Goal: Task Accomplishment & Management: Complete application form

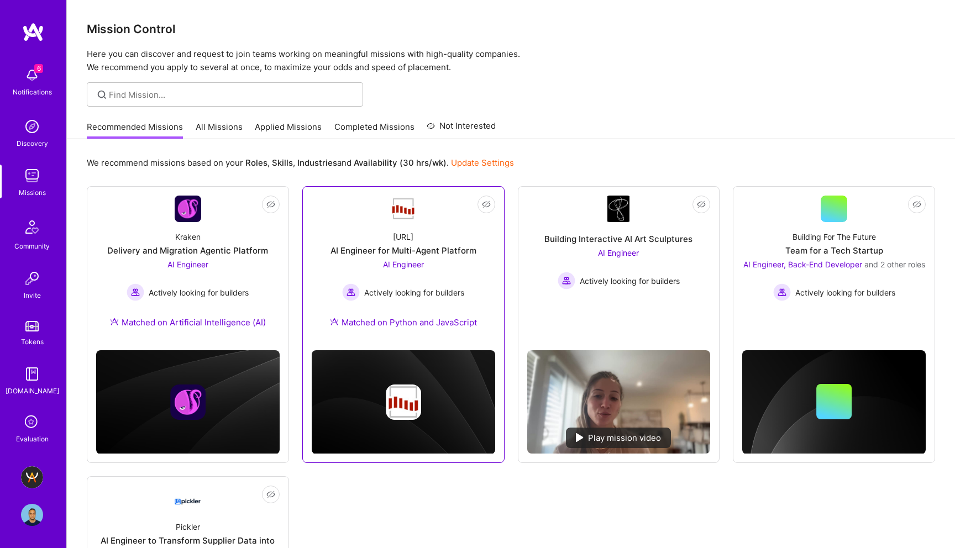
scroll to position [202, 0]
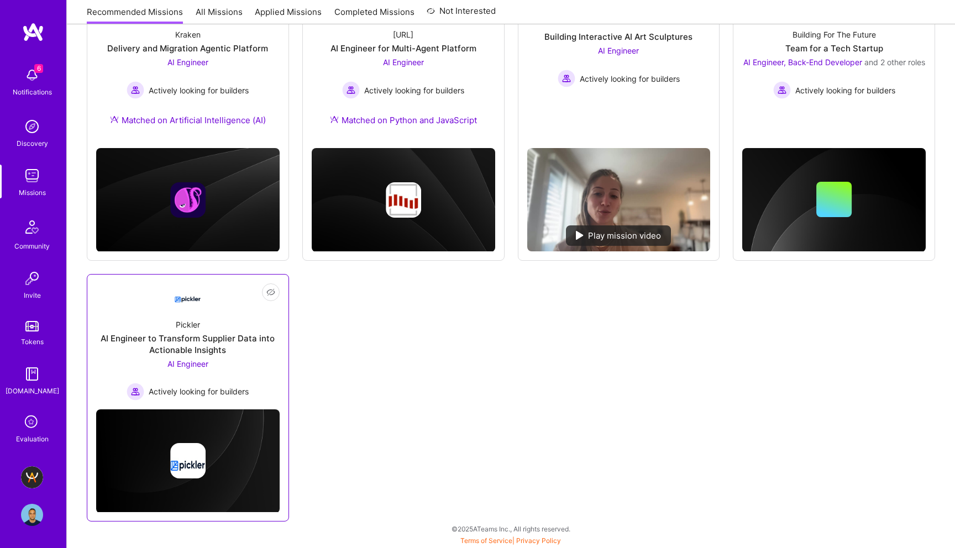
click at [233, 351] on div "AI Engineer to Transform Supplier Data into Actionable Insights" at bounding box center [187, 344] width 183 height 23
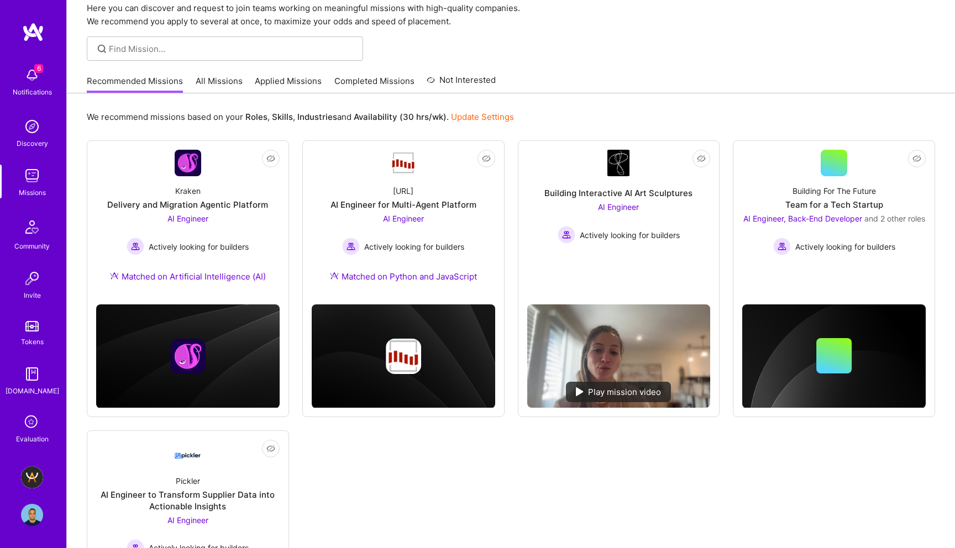
scroll to position [43, 0]
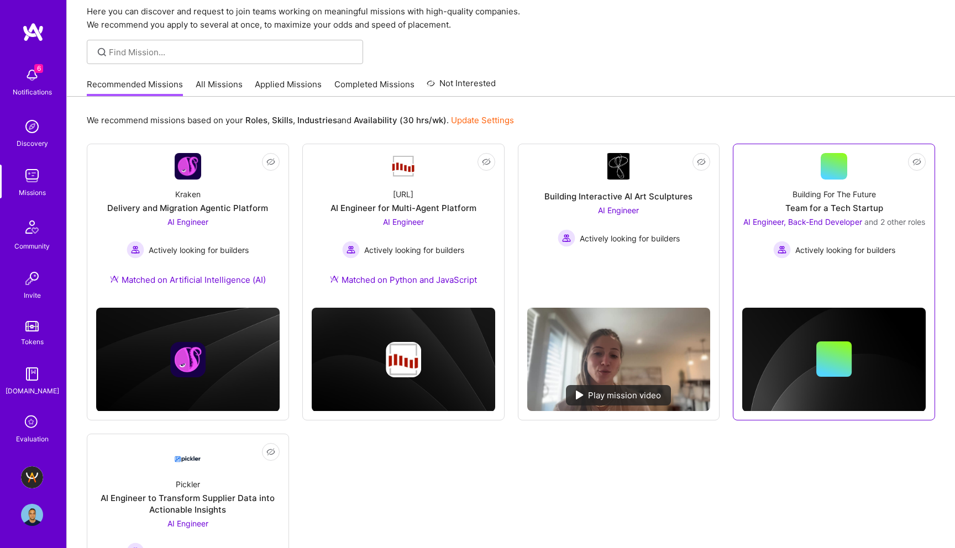
click at [835, 244] on div "AI Engineer, Back-End Developer and 2 other roles Actively looking for builders" at bounding box center [834, 237] width 182 height 43
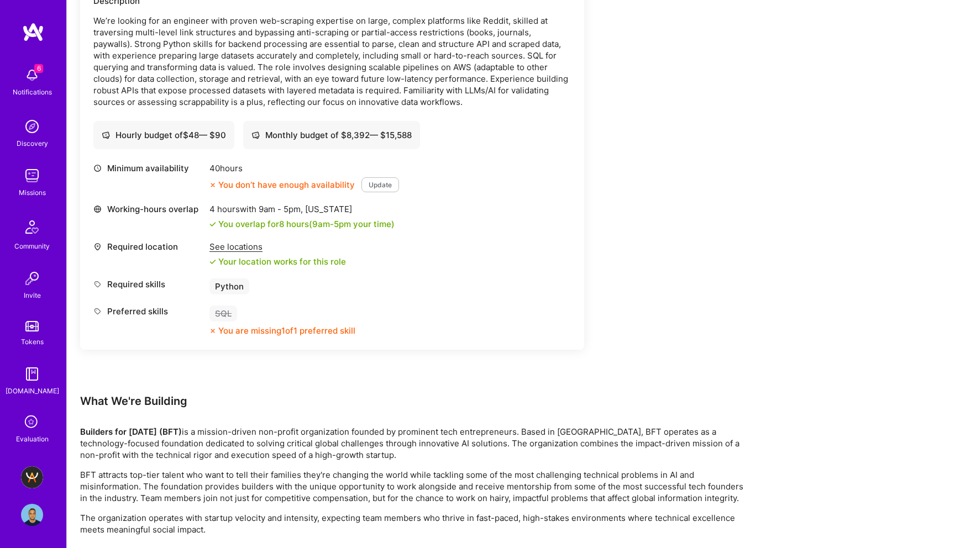
scroll to position [1762, 0]
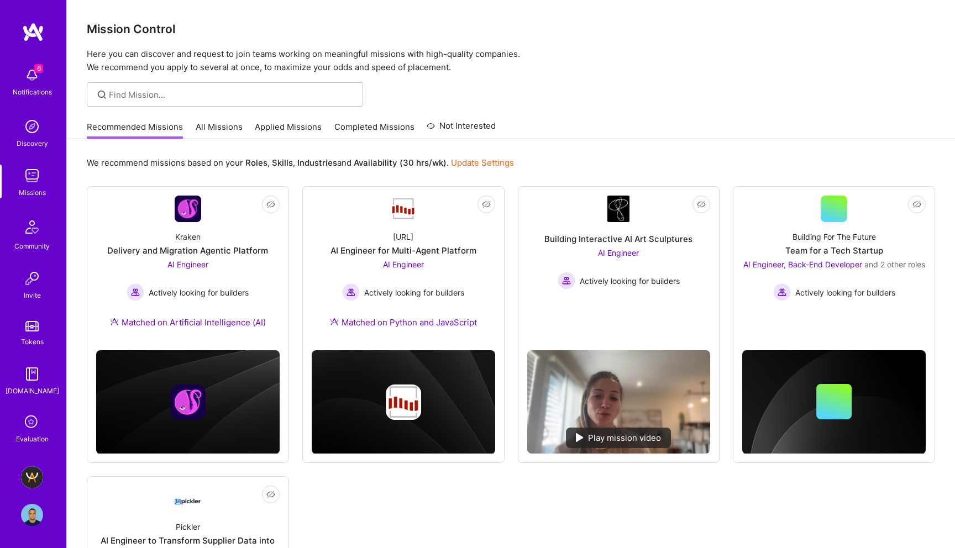
click at [479, 169] on div "We recommend missions based on your Roles , Skills , Industries and Availabilit…" at bounding box center [511, 163] width 848 height 20
click at [480, 162] on link "Update Settings" at bounding box center [482, 162] width 63 height 10
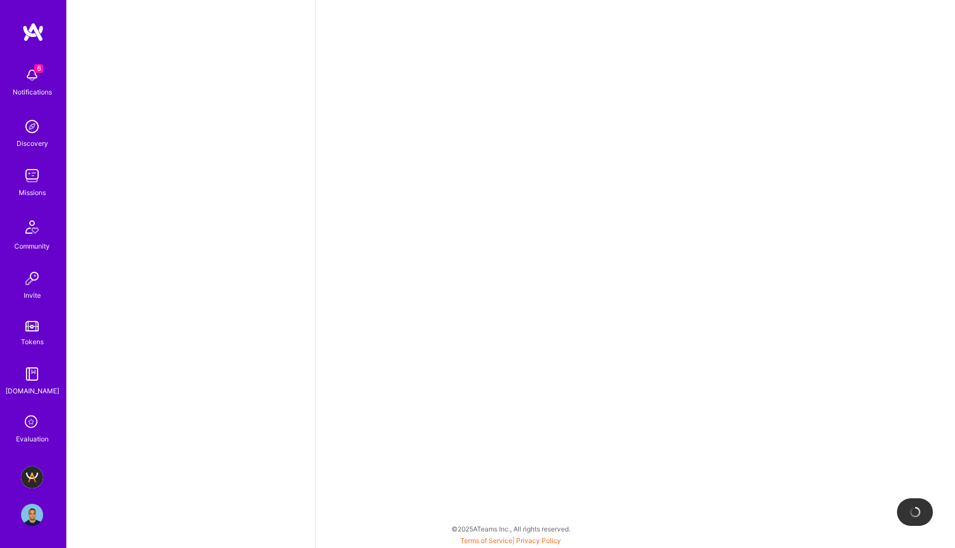
select select "CA"
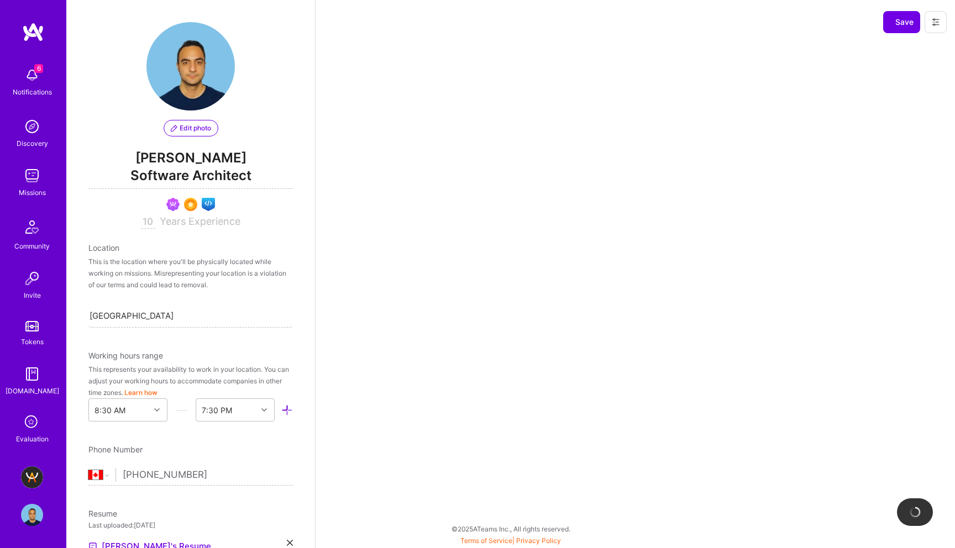
scroll to position [406, 0]
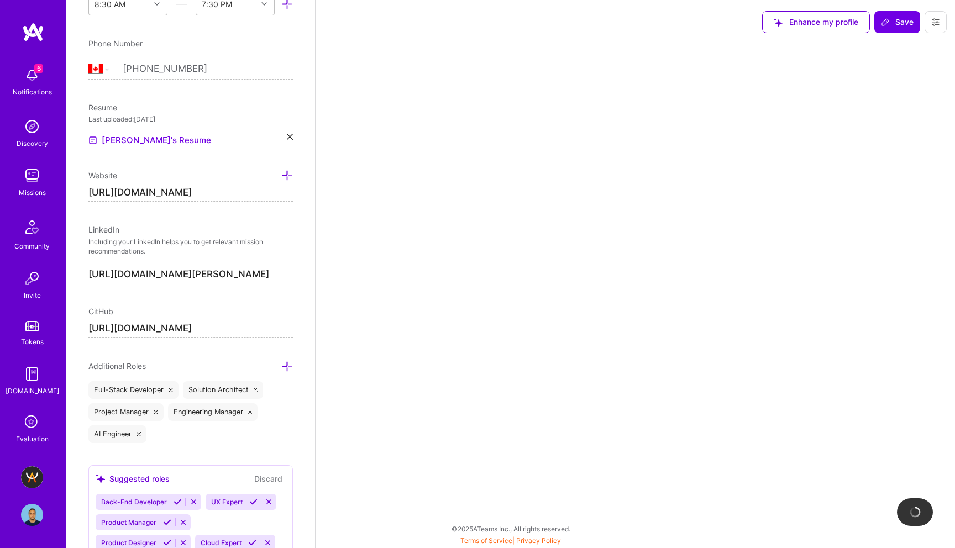
select select "Right Now"
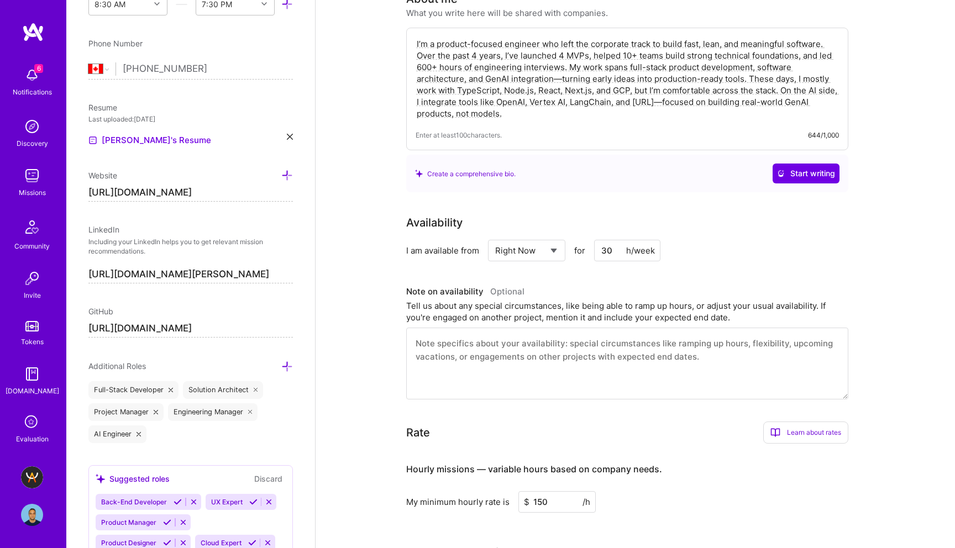
scroll to position [196, 0]
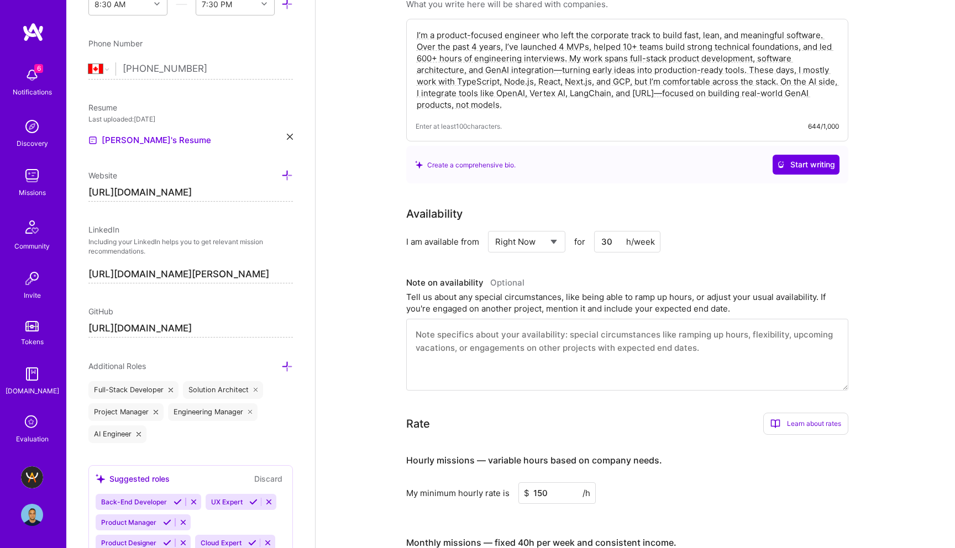
click at [609, 244] on input "30" at bounding box center [627, 242] width 66 height 22
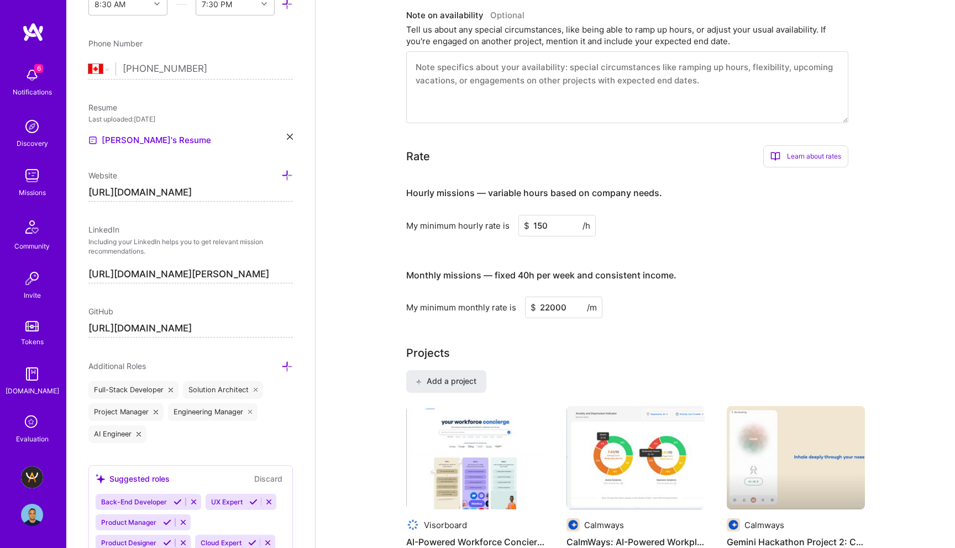
scroll to position [341, 0]
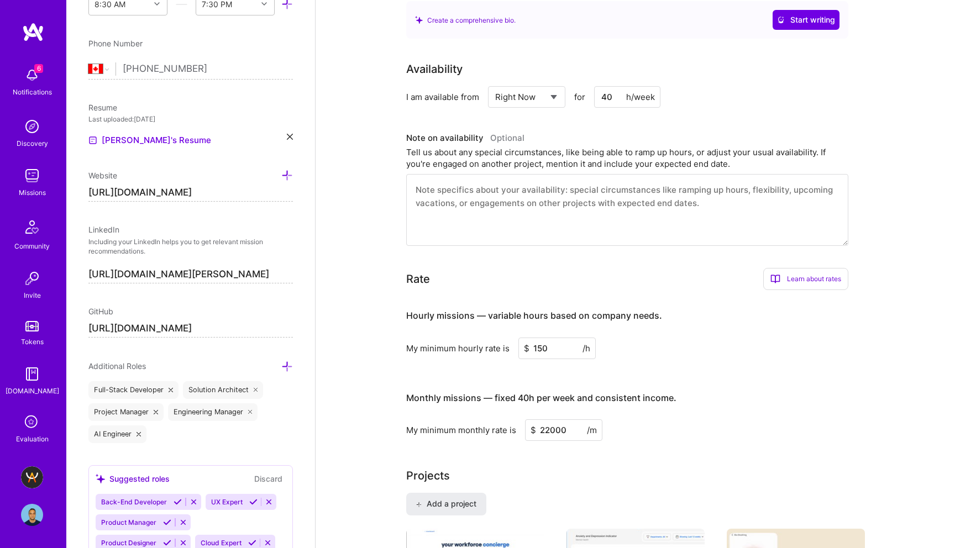
type input "40"
click at [541, 350] on input "150" at bounding box center [556, 349] width 77 height 22
type input "140"
click at [546, 430] on input "22000" at bounding box center [563, 430] width 77 height 22
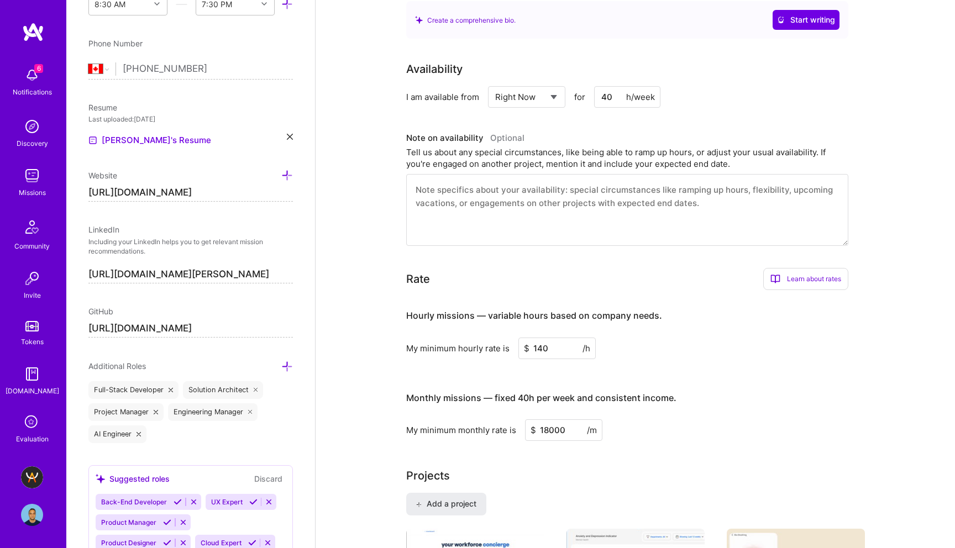
scroll to position [0, 0]
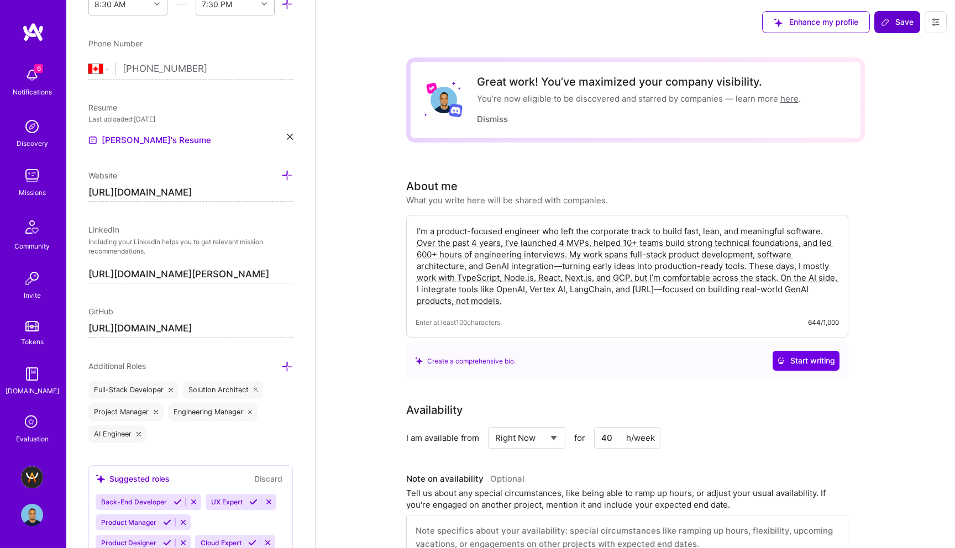
type input "18000"
click at [903, 24] on span "Save" at bounding box center [897, 22] width 33 height 11
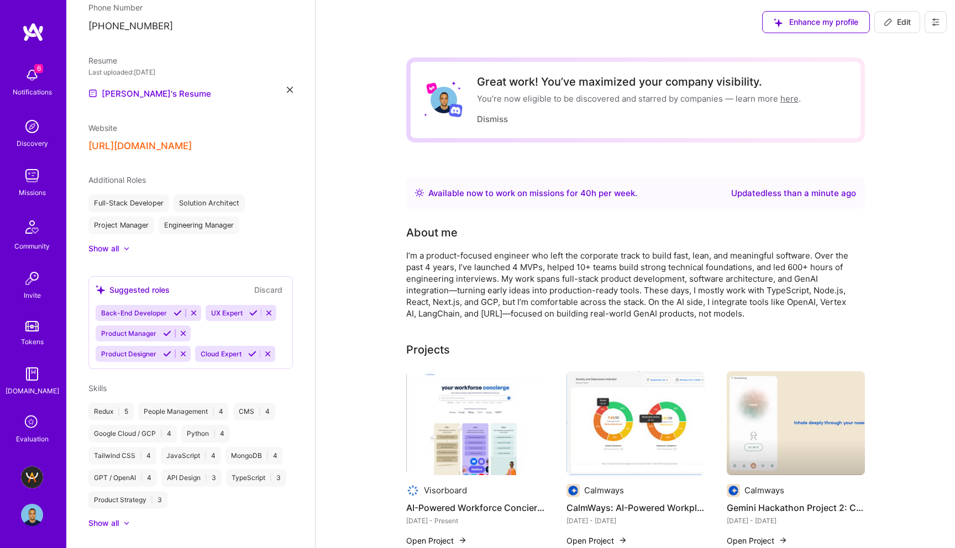
scroll to position [369, 0]
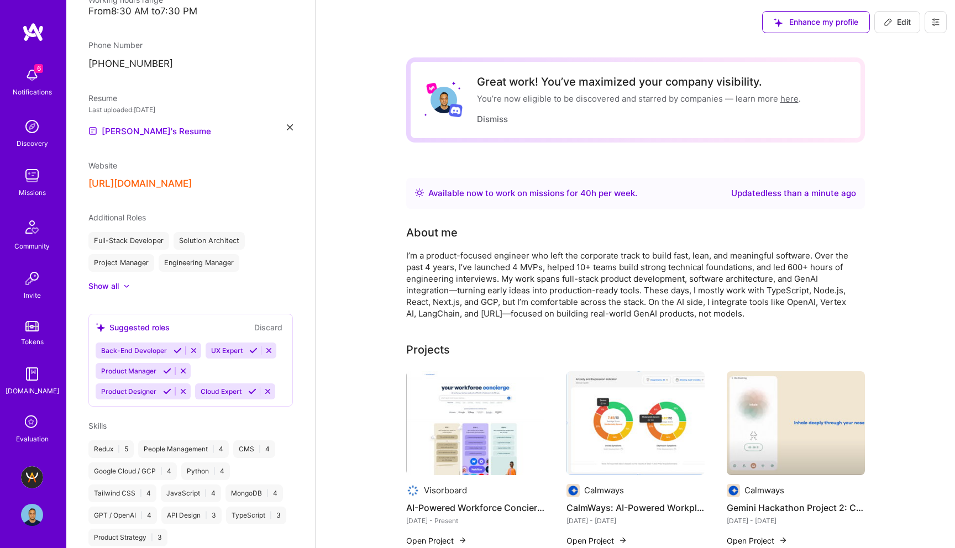
click at [29, 428] on icon at bounding box center [32, 422] width 21 height 21
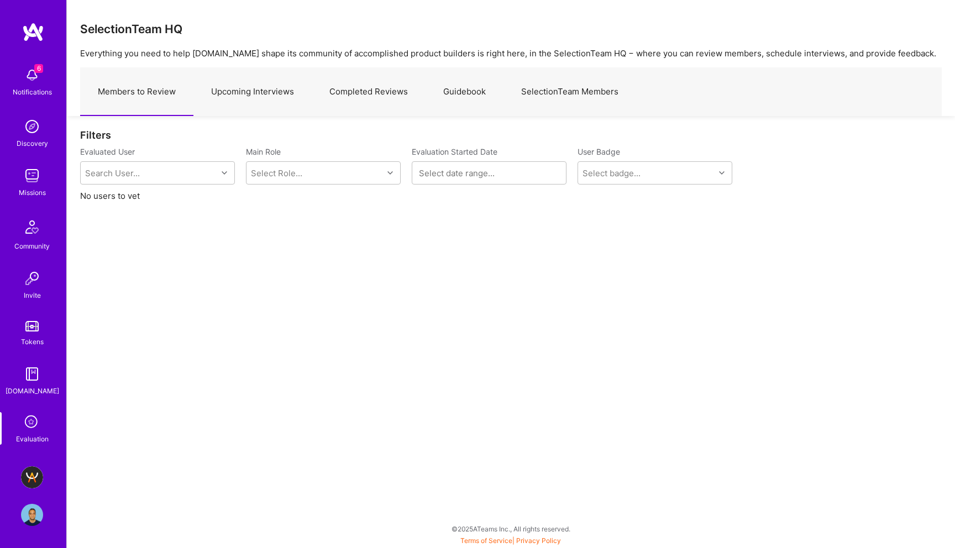
click at [31, 482] on img at bounding box center [32, 477] width 22 height 22
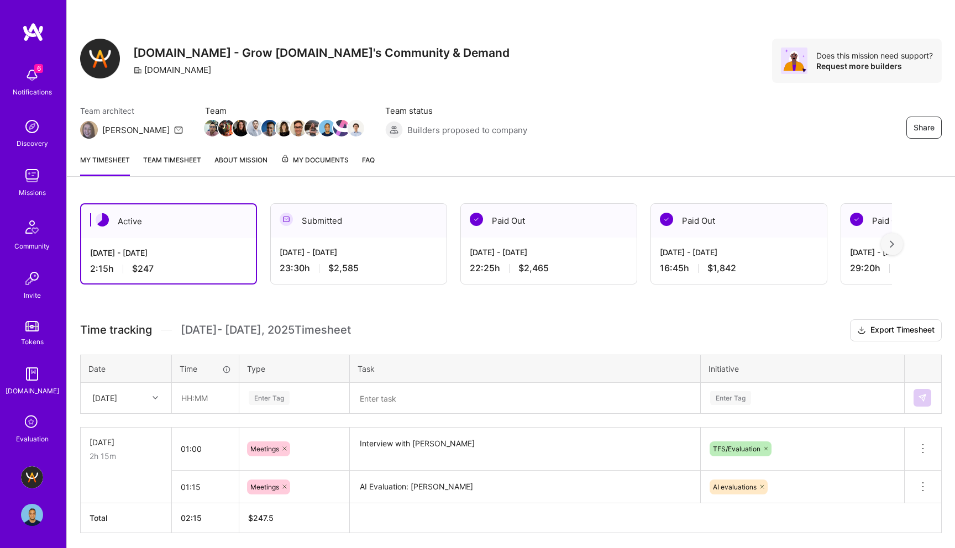
click at [34, 188] on div "Missions" at bounding box center [32, 193] width 27 height 12
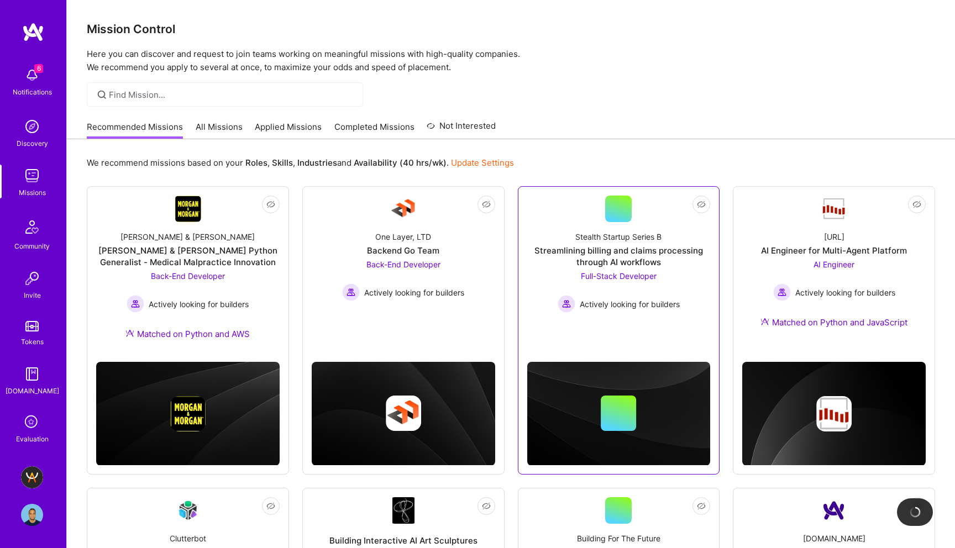
click at [648, 243] on div "Stealth Startup Series B Streamlining billing and claims processing through AI …" at bounding box center [618, 267] width 183 height 91
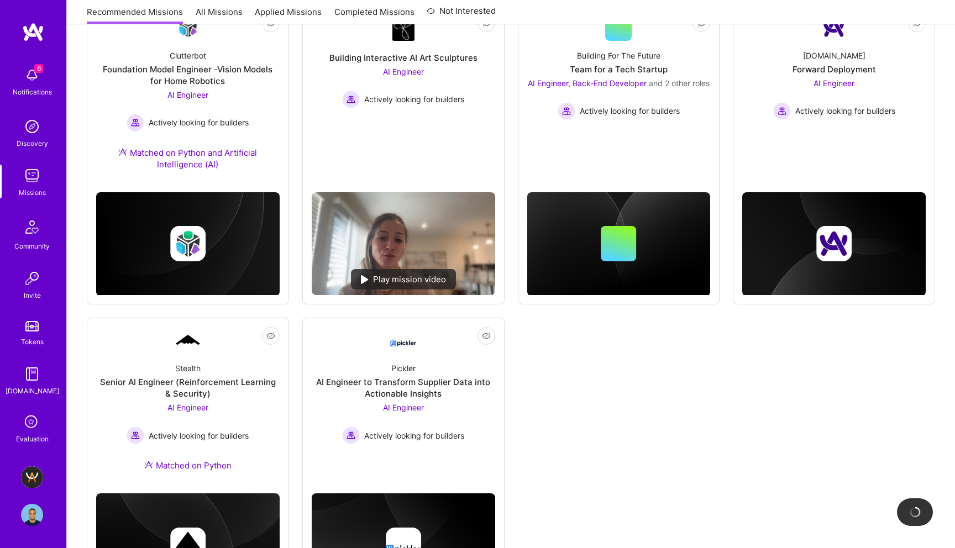
scroll to position [484, 0]
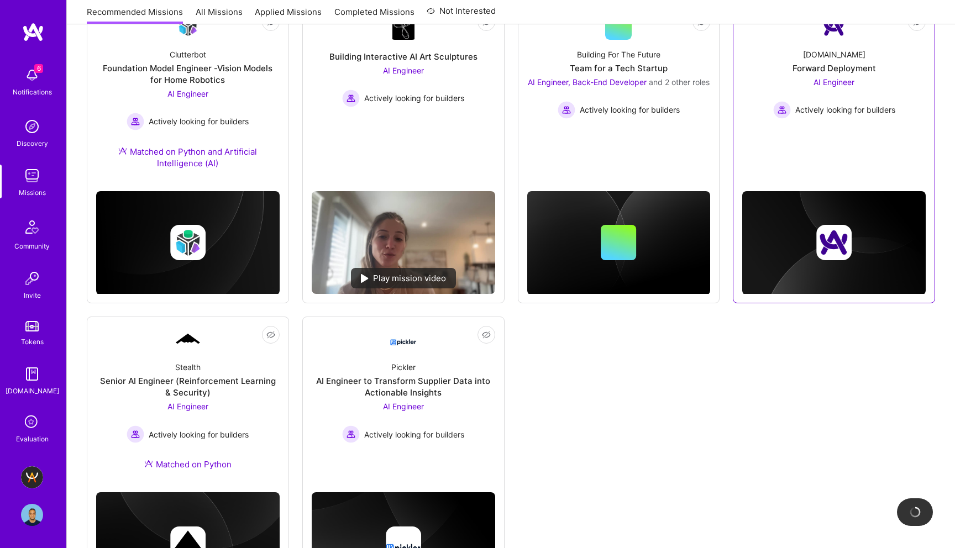
click at [833, 96] on div "AI Engineer Actively looking for builders" at bounding box center [834, 97] width 122 height 43
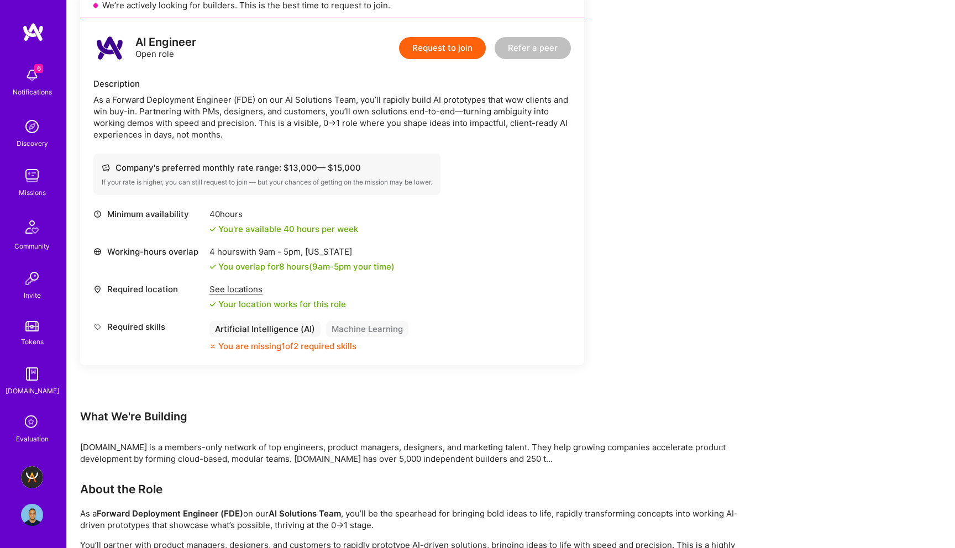
scroll to position [307, 0]
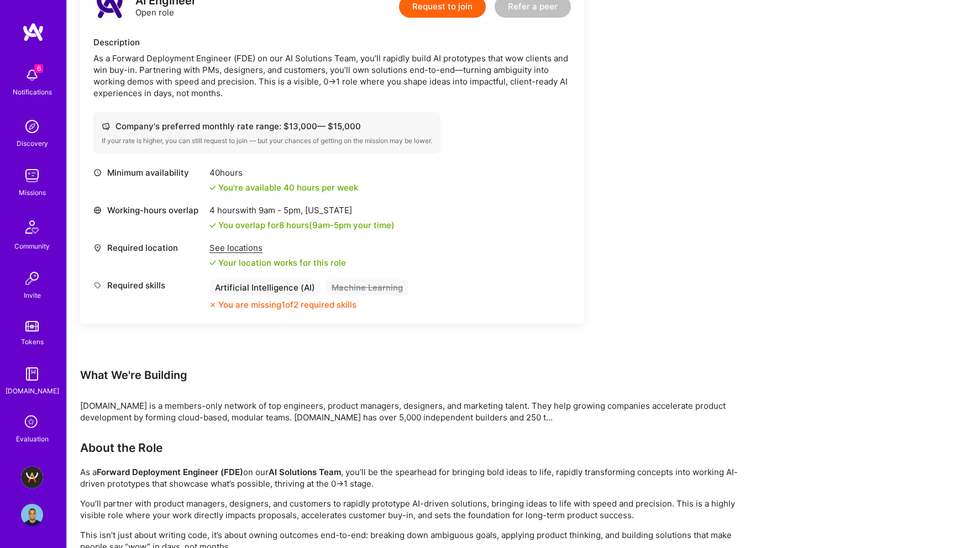
click at [343, 308] on div "You are missing 1 of 2 required skills" at bounding box center [287, 305] width 138 height 12
click at [449, 3] on button "Request to join" at bounding box center [442, 7] width 87 height 22
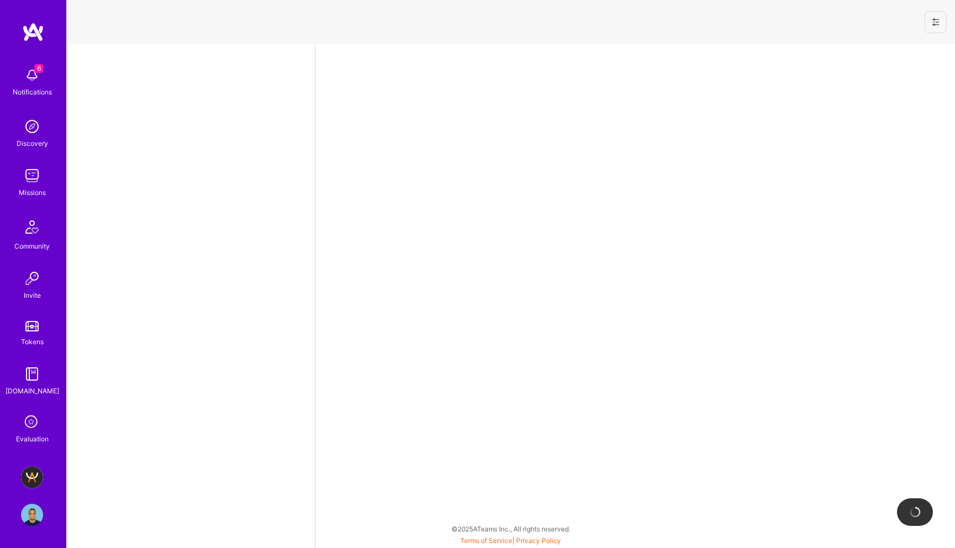
select select "CA"
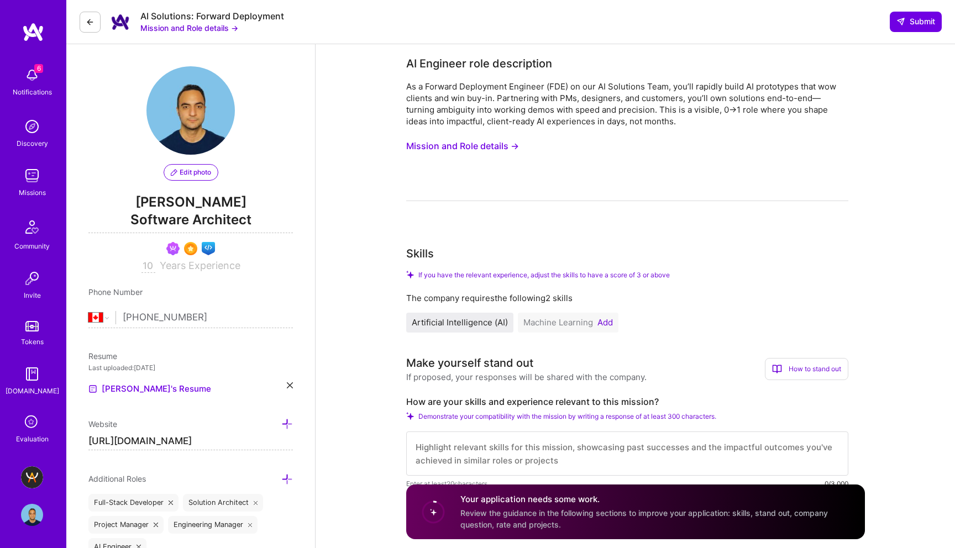
click at [477, 148] on button "Mission and Role details →" at bounding box center [462, 146] width 113 height 20
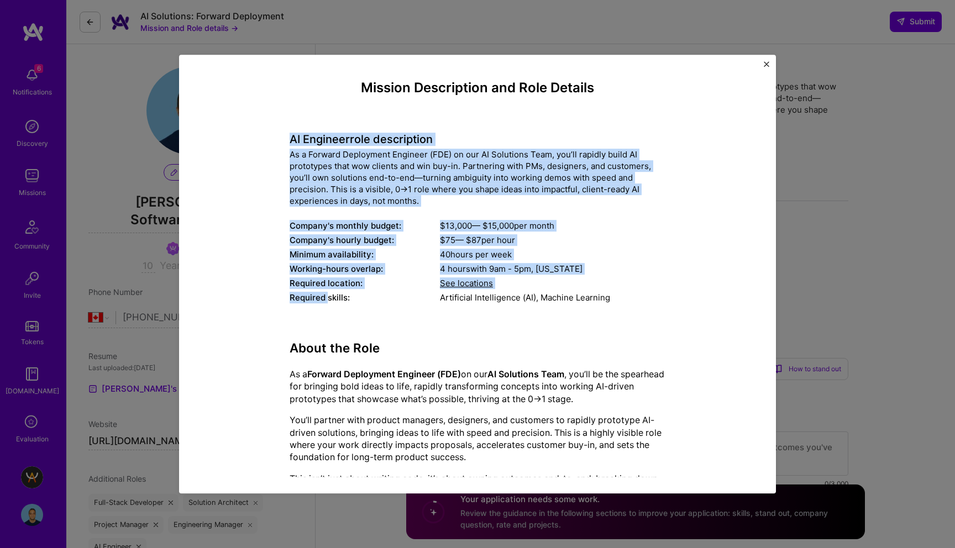
drag, startPoint x: 292, startPoint y: 138, endPoint x: 327, endPoint y: 295, distance: 160.6
click at [327, 295] on div "AI Engineer role description As a Forward Deployment Engineer (FDE) on our AI S…" at bounding box center [478, 212] width 376 height 188
click at [455, 282] on span "See locations" at bounding box center [466, 284] width 53 height 10
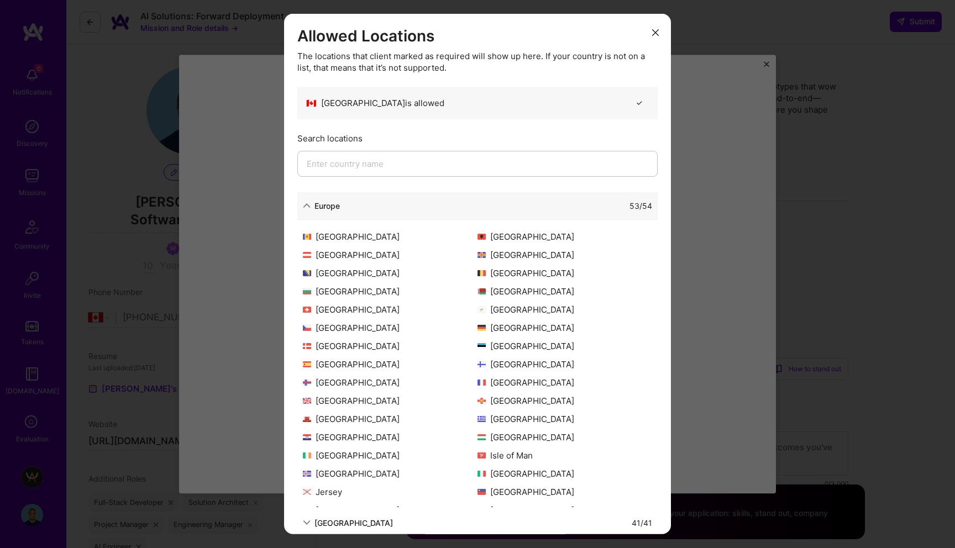
click at [656, 36] on button "modal" at bounding box center [655, 32] width 13 height 18
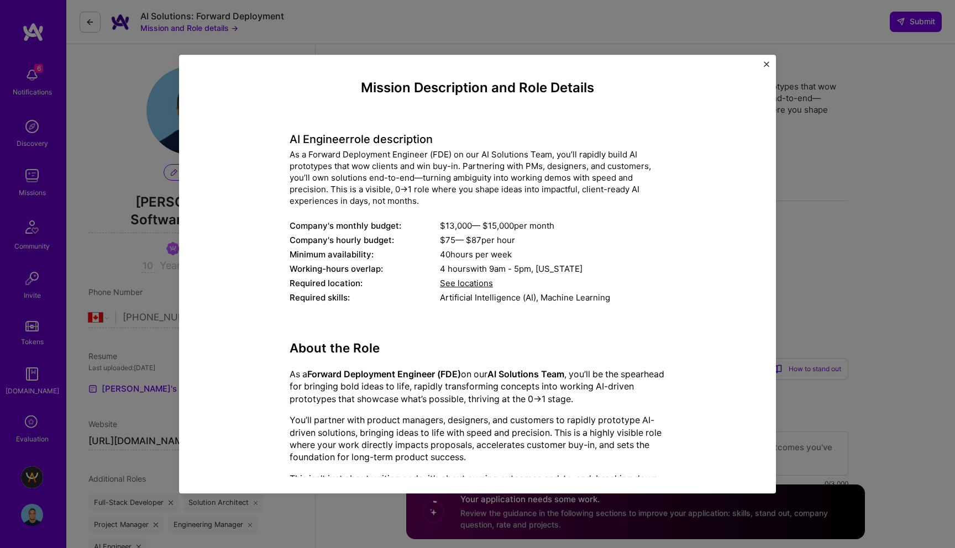
click at [768, 61] on img "Close" at bounding box center [767, 64] width 6 height 6
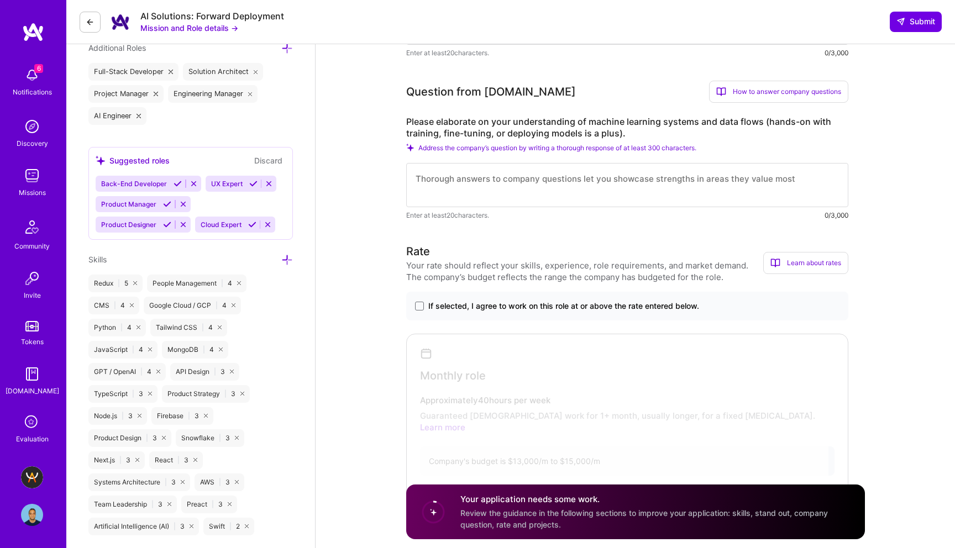
scroll to position [433, 0]
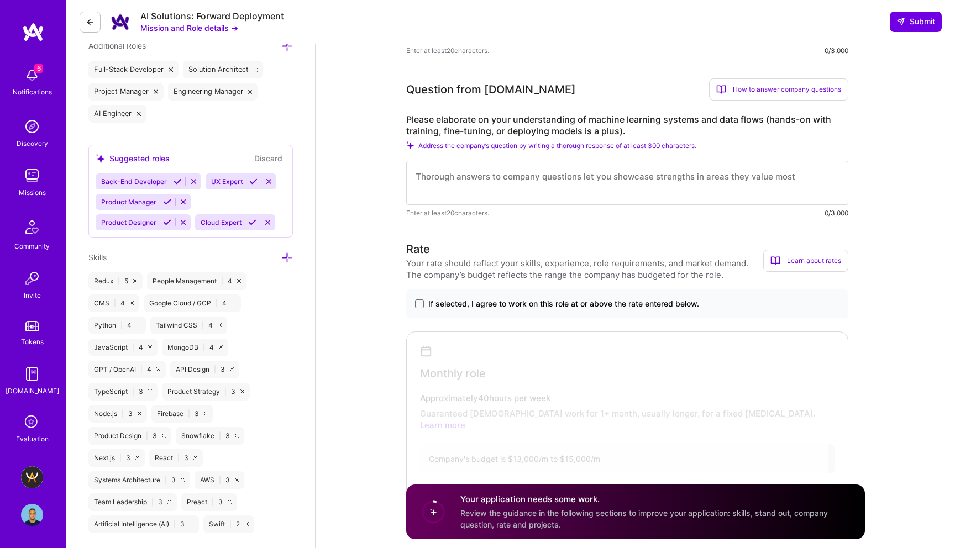
click at [633, 302] on span "If selected, I agree to work on this role at or above the rate entered below." at bounding box center [563, 303] width 271 height 11
click at [0, 0] on input "If selected, I agree to work on this role at or above the rate entered below." at bounding box center [0, 0] width 0 height 0
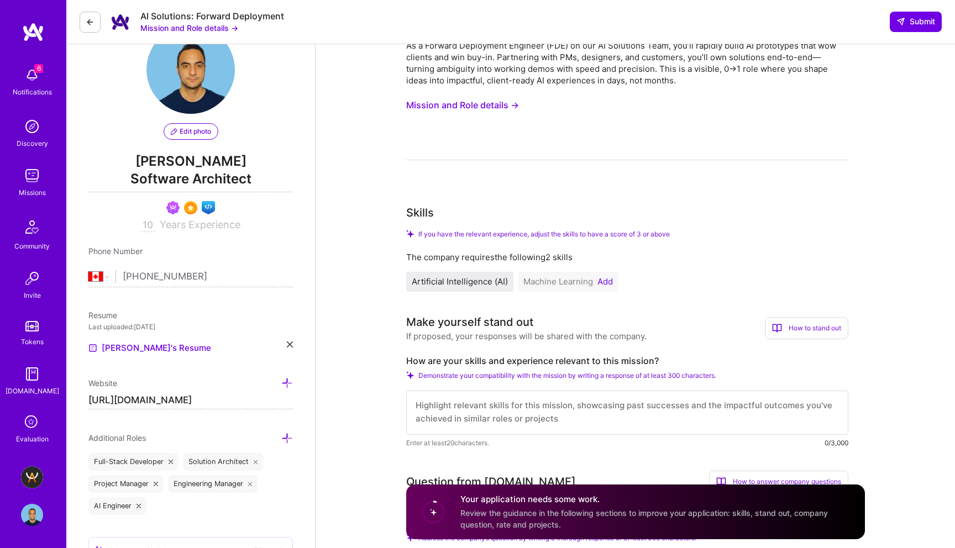
scroll to position [0, 0]
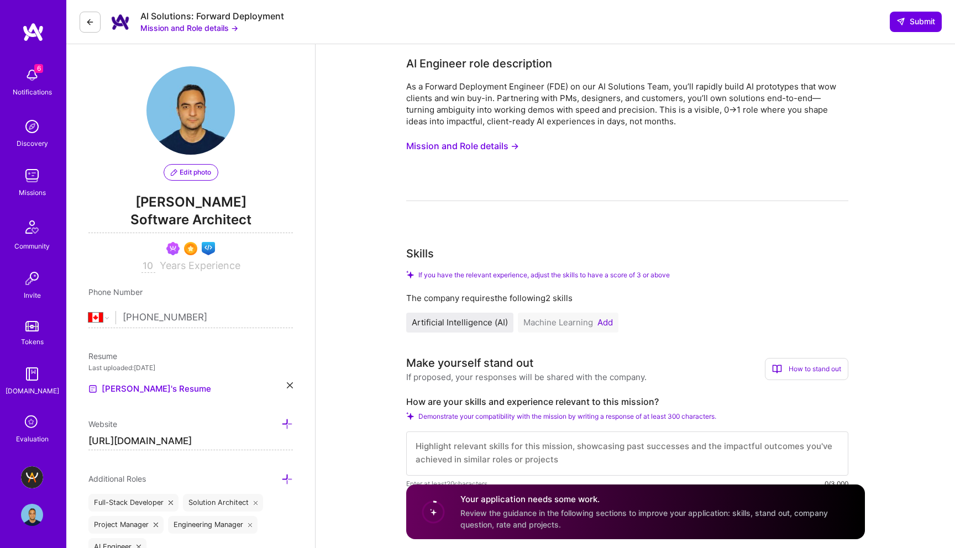
click at [479, 149] on button "Mission and Role details →" at bounding box center [462, 146] width 113 height 20
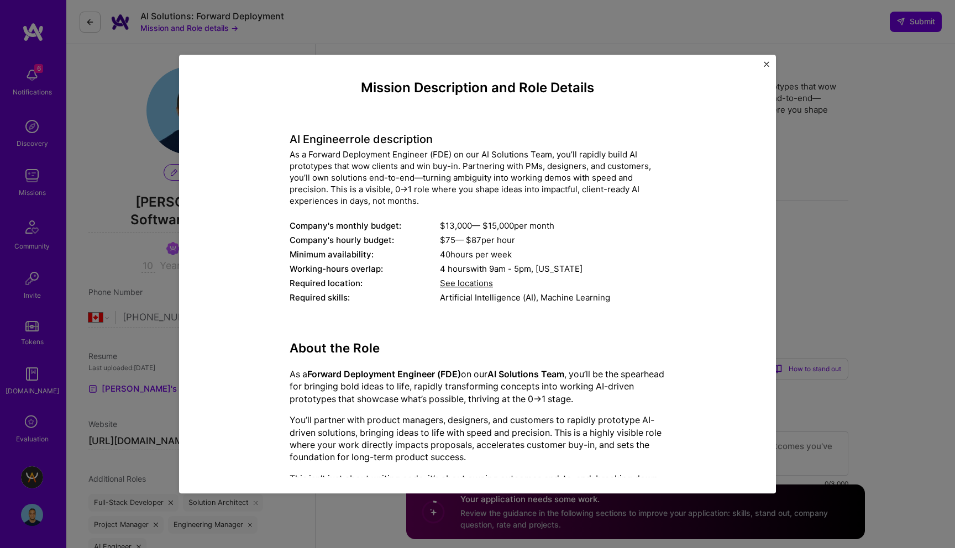
click at [767, 64] on img "Close" at bounding box center [767, 64] width 6 height 6
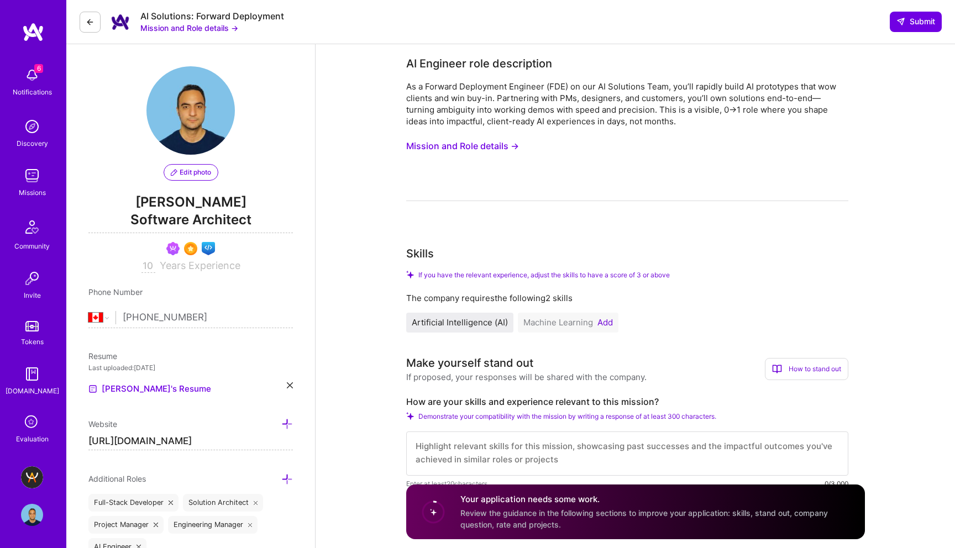
click at [116, 23] on img at bounding box center [120, 22] width 22 height 22
click at [91, 19] on icon at bounding box center [90, 22] width 9 height 9
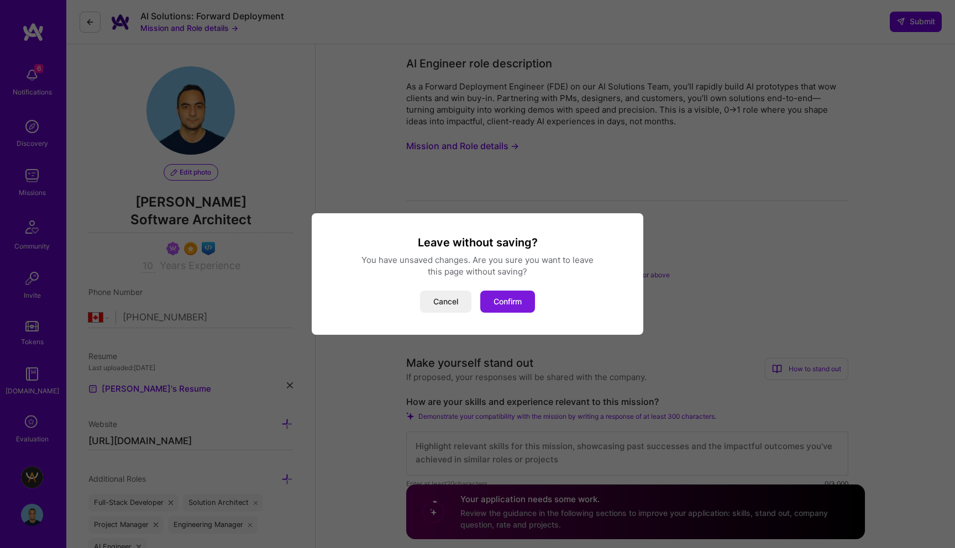
click at [507, 292] on button "Confirm" at bounding box center [507, 302] width 55 height 22
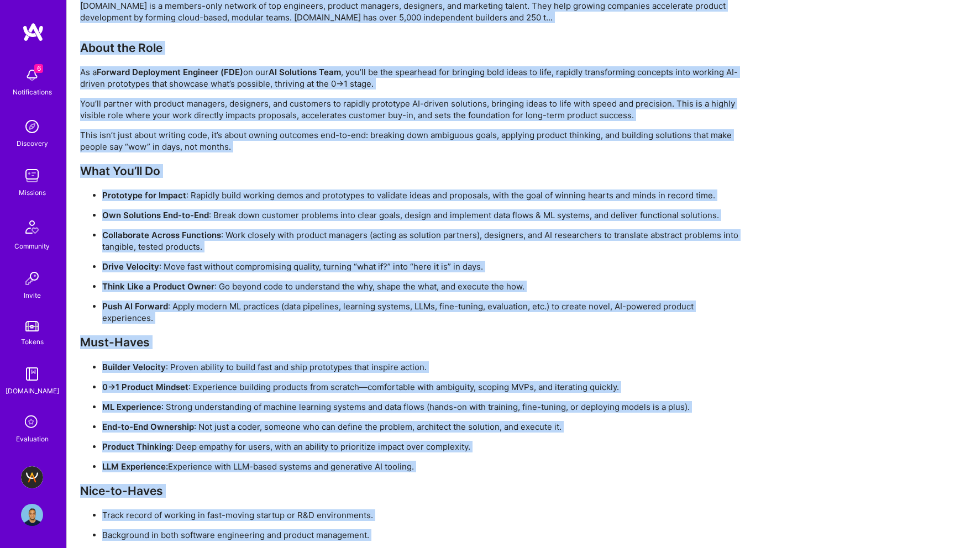
scroll to position [755, 0]
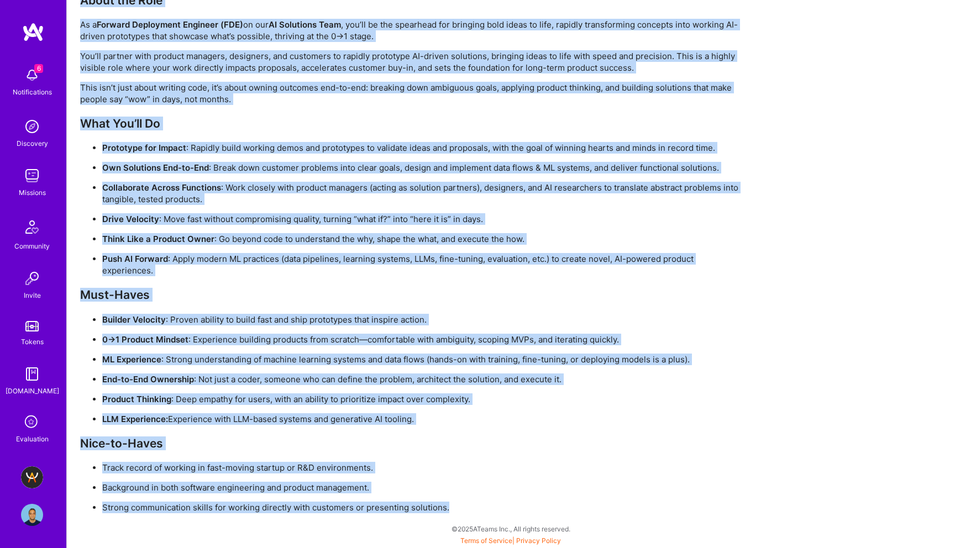
drag, startPoint x: 83, startPoint y: 85, endPoint x: 275, endPoint y: 548, distance: 500.7
copy div "What We're Building A.Team is a members-only network of top engineers, product …"
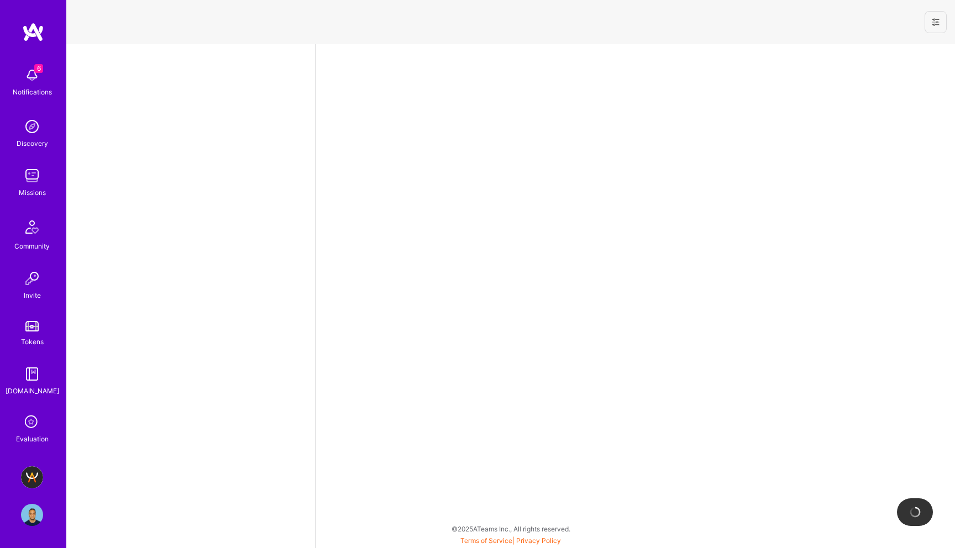
select select "CA"
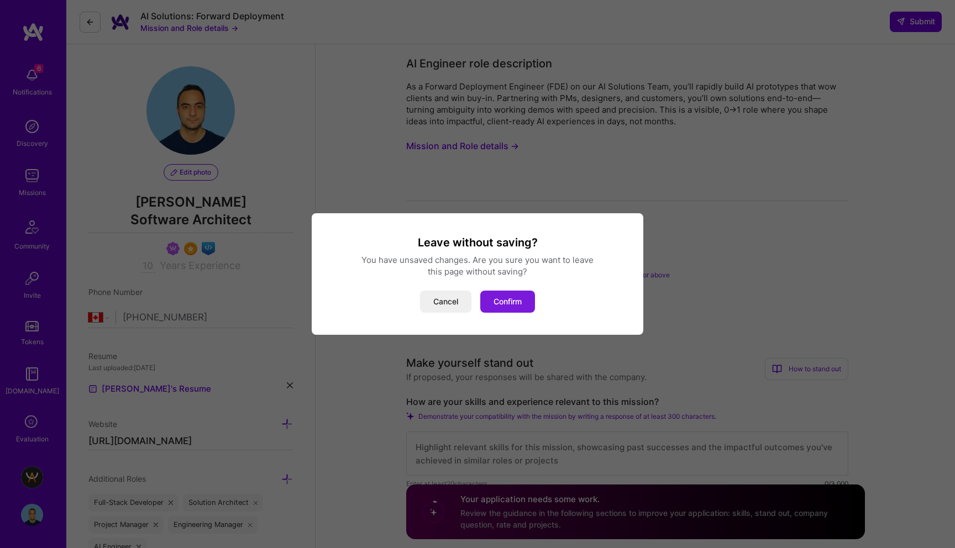
click at [507, 297] on button "Confirm" at bounding box center [507, 302] width 55 height 22
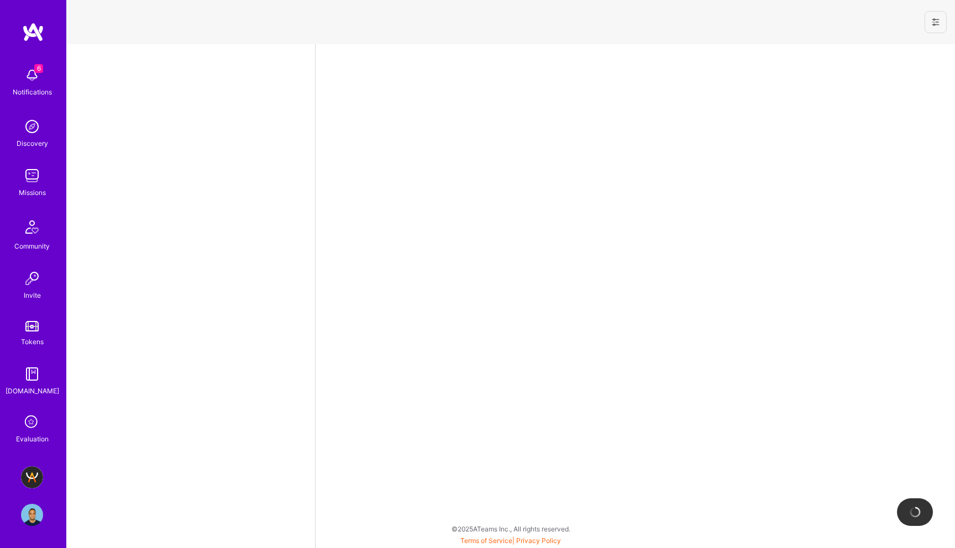
select select "CA"
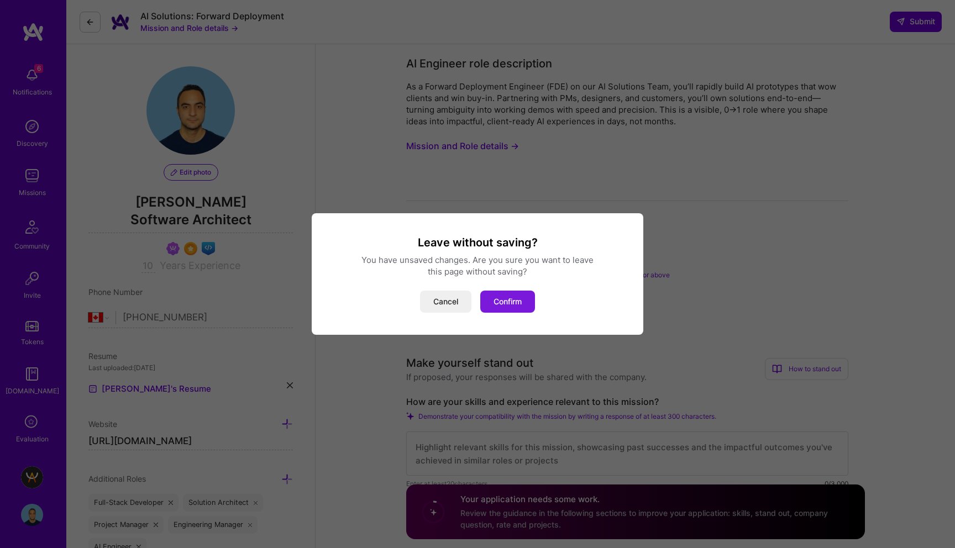
click at [488, 299] on button "Confirm" at bounding box center [507, 302] width 55 height 22
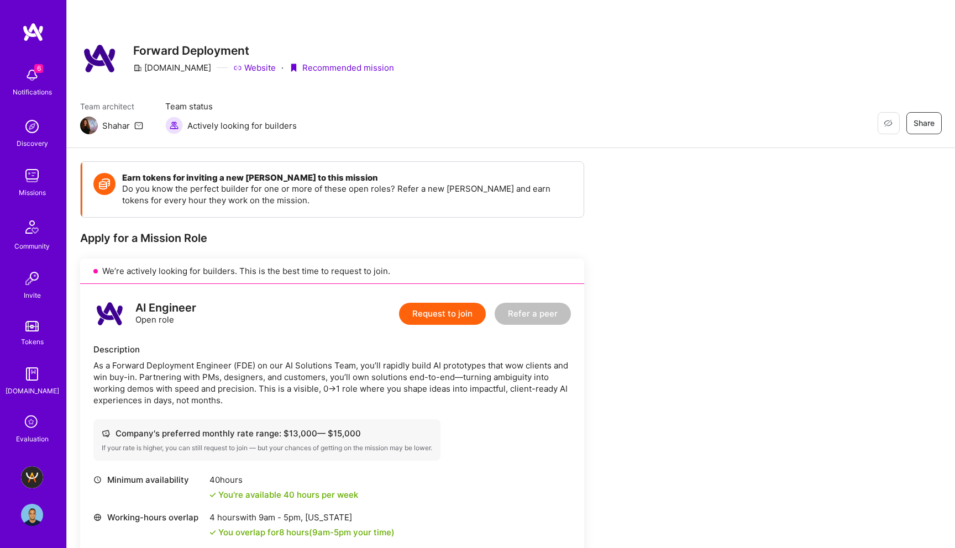
click at [35, 182] on img at bounding box center [32, 176] width 22 height 22
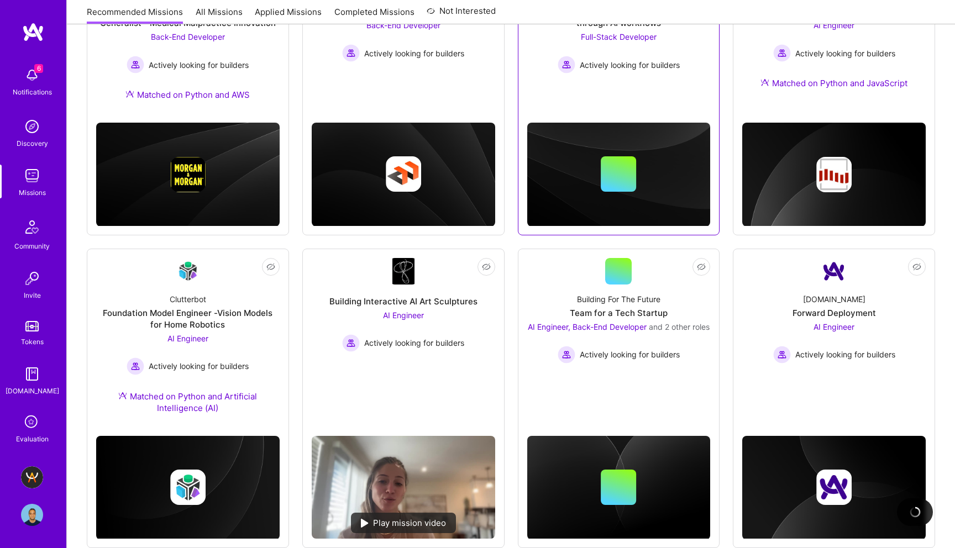
scroll to position [246, 0]
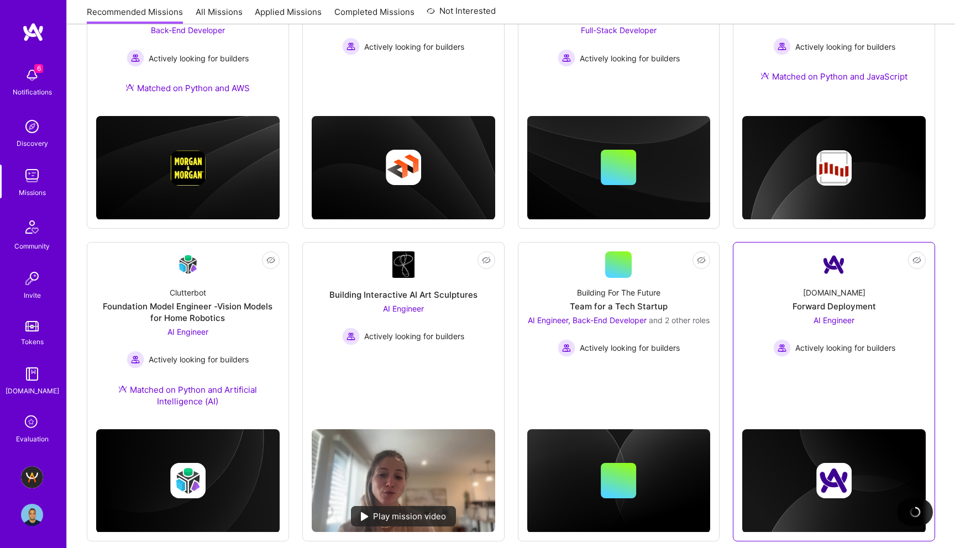
click at [886, 342] on div "Actively looking for builders" at bounding box center [834, 348] width 122 height 18
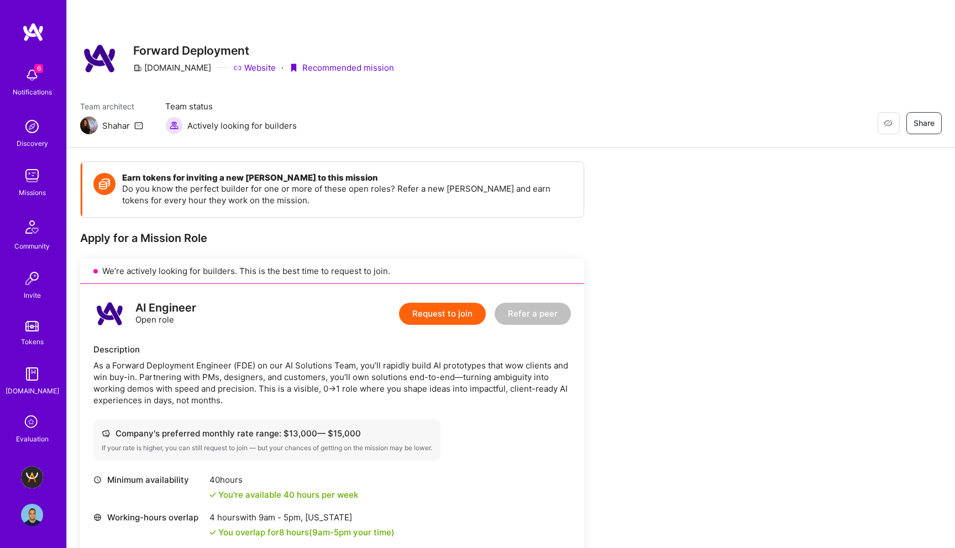
click at [474, 315] on button "Request to join" at bounding box center [442, 314] width 87 height 22
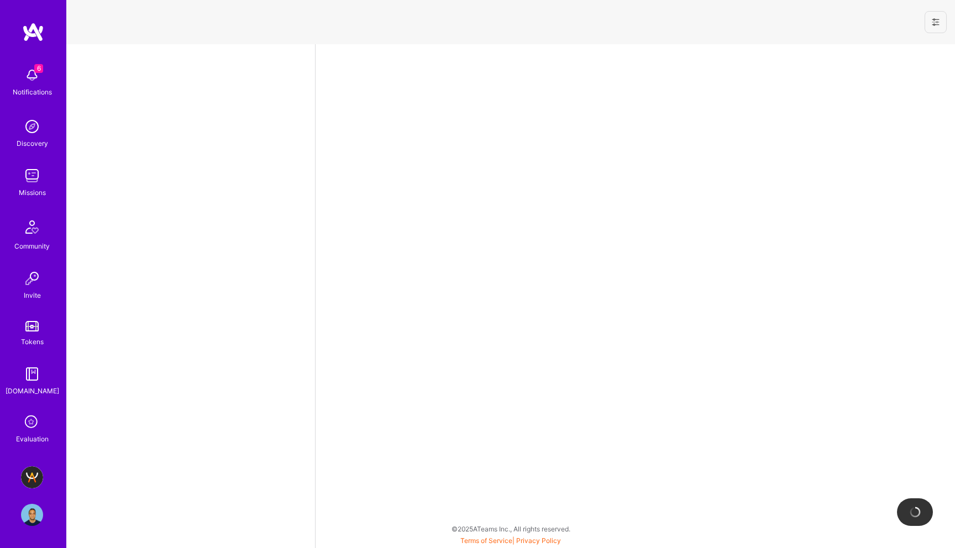
select select "CA"
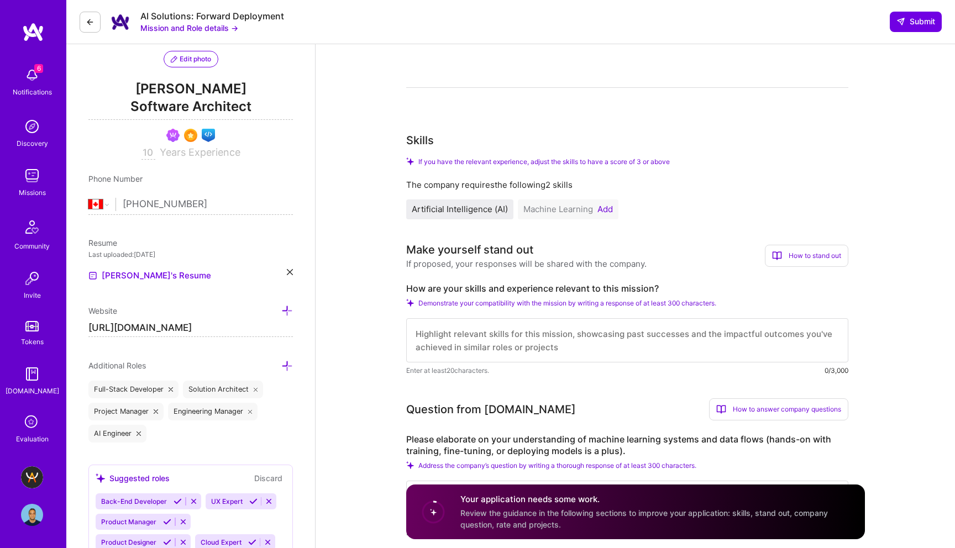
scroll to position [120, 0]
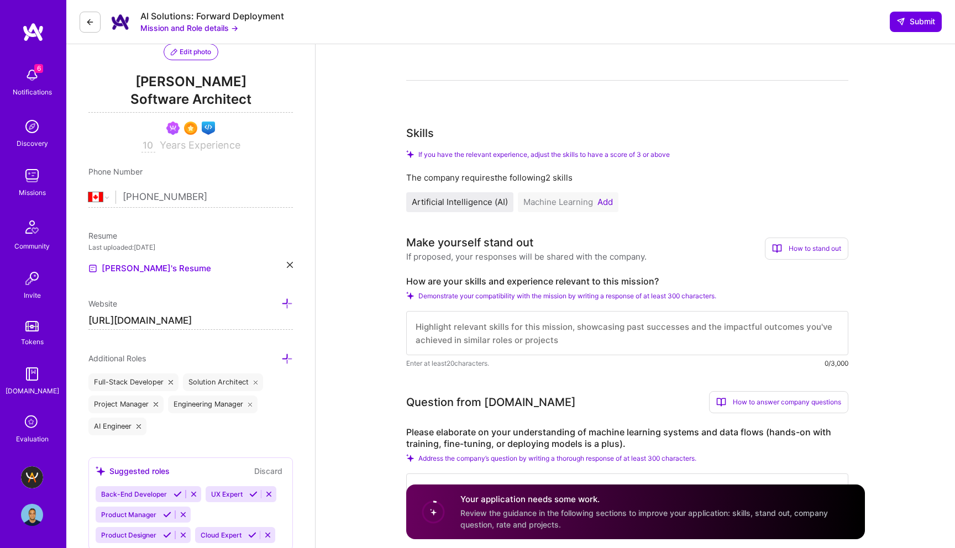
click at [587, 333] on textarea at bounding box center [627, 333] width 442 height 44
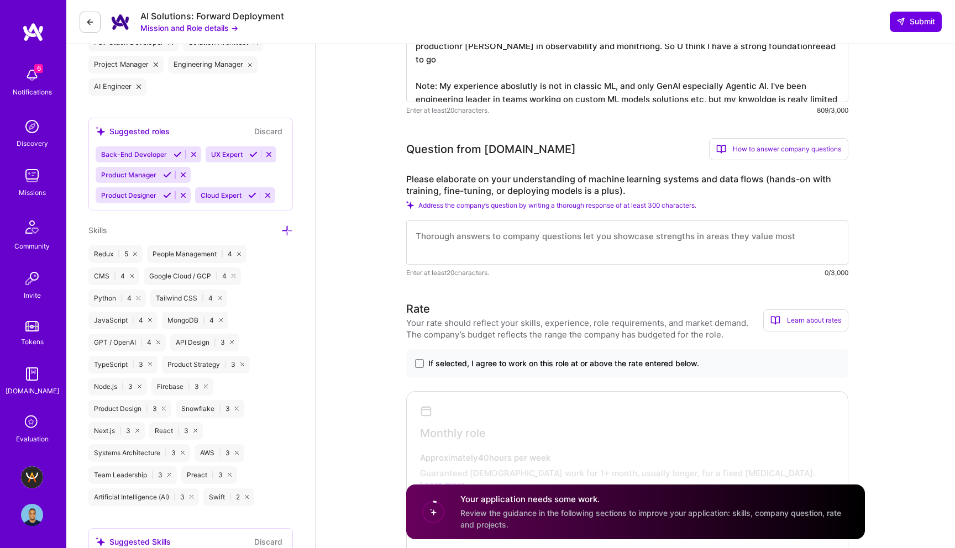
scroll to position [465, 0]
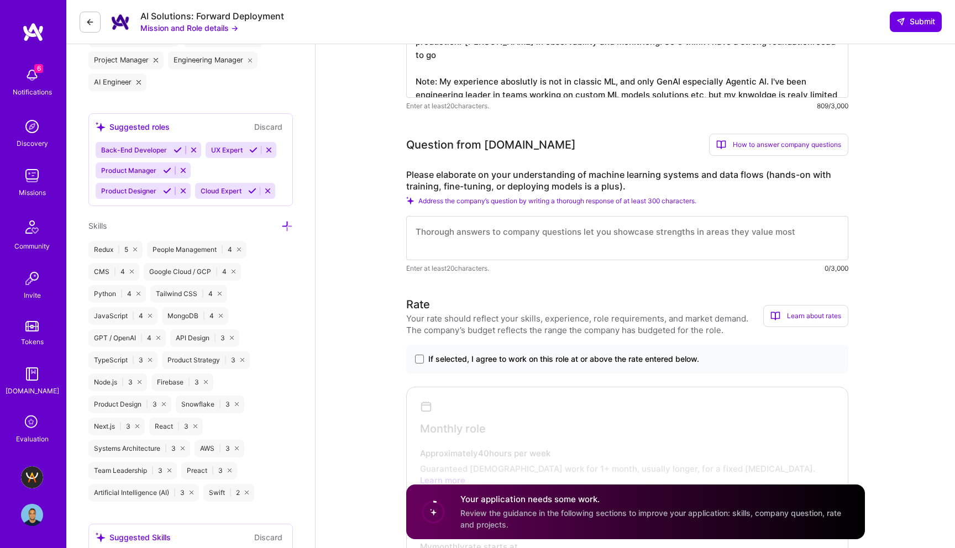
type textarea "- I built 3 production ready Agentic AI based produst pridctionr eady - I consu…"
click at [734, 334] on div "Your rate should reflect your skills, experience, role requirements, and market…" at bounding box center [584, 324] width 357 height 23
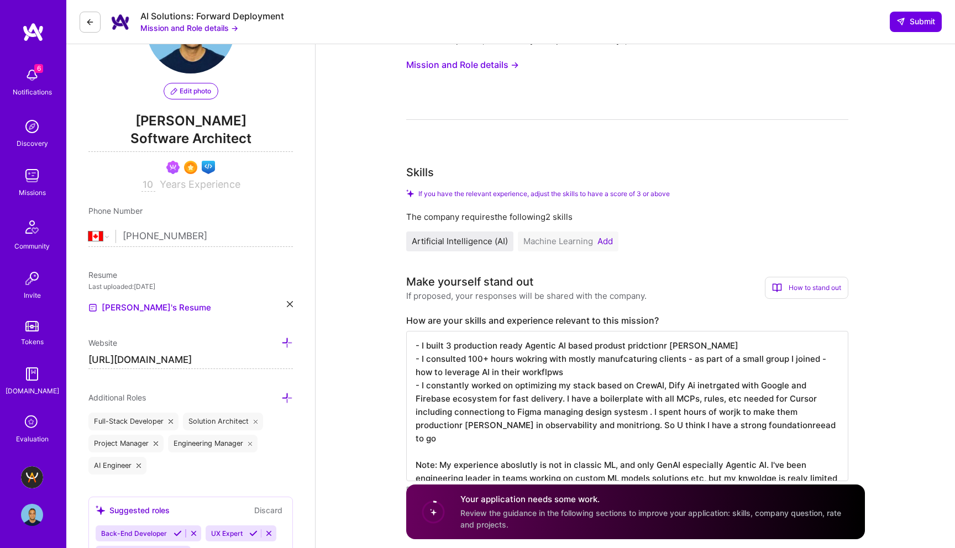
scroll to position [0, 0]
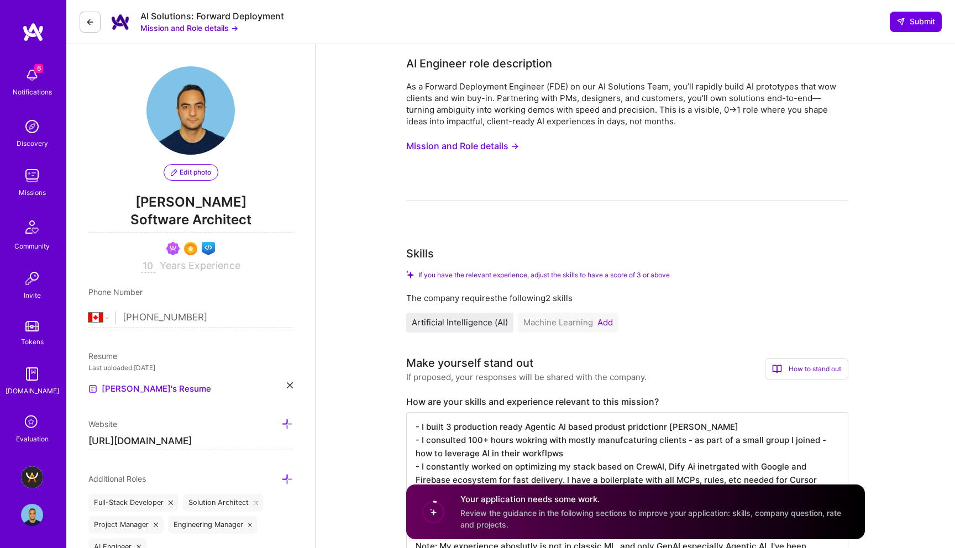
click at [490, 142] on button "Mission and Role details →" at bounding box center [462, 146] width 113 height 20
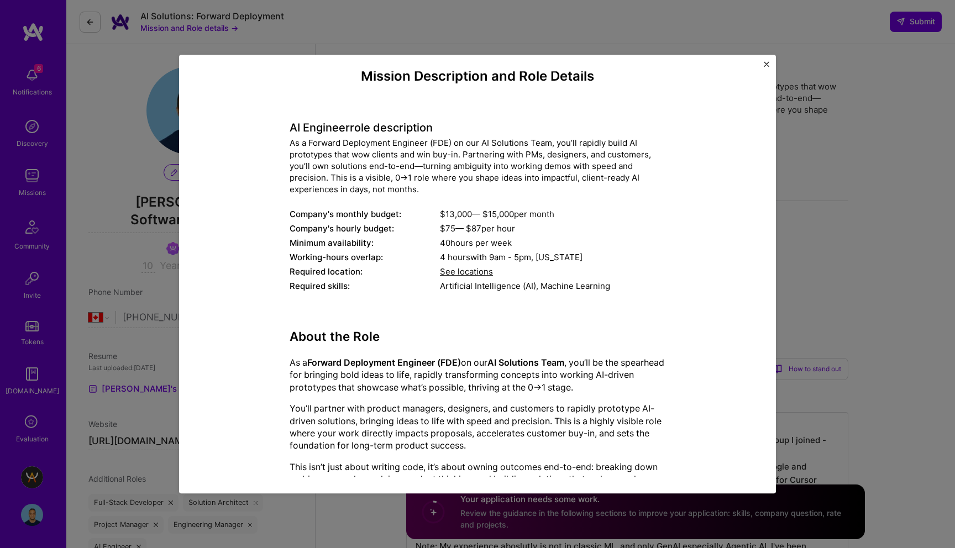
scroll to position [3, 0]
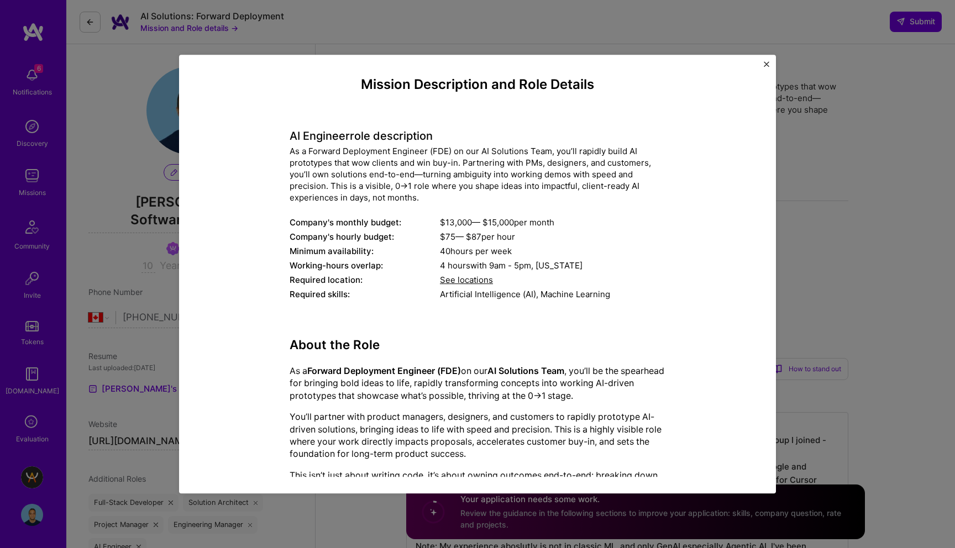
click at [828, 232] on div "Mission Description and Role Details AI Engineer role description As a Forward …" at bounding box center [477, 274] width 955 height 548
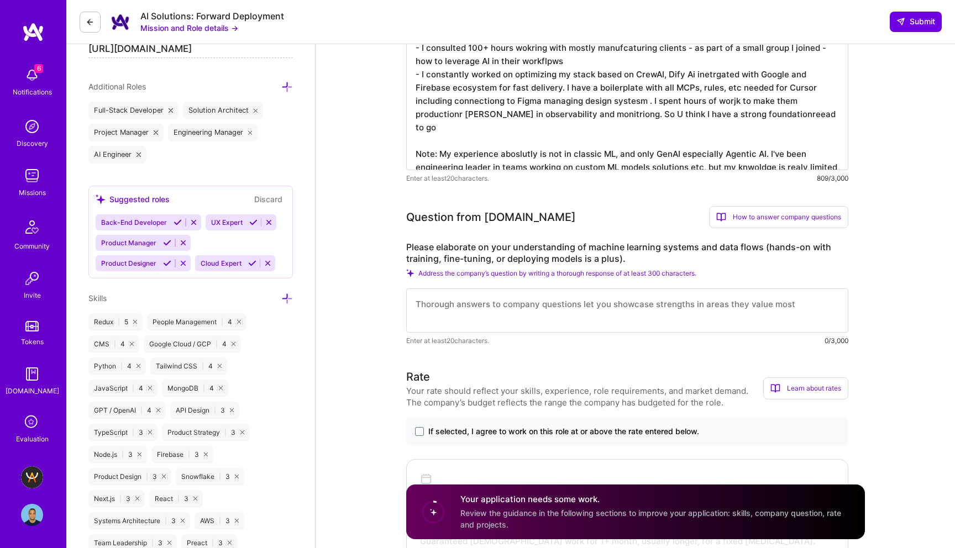
scroll to position [502, 0]
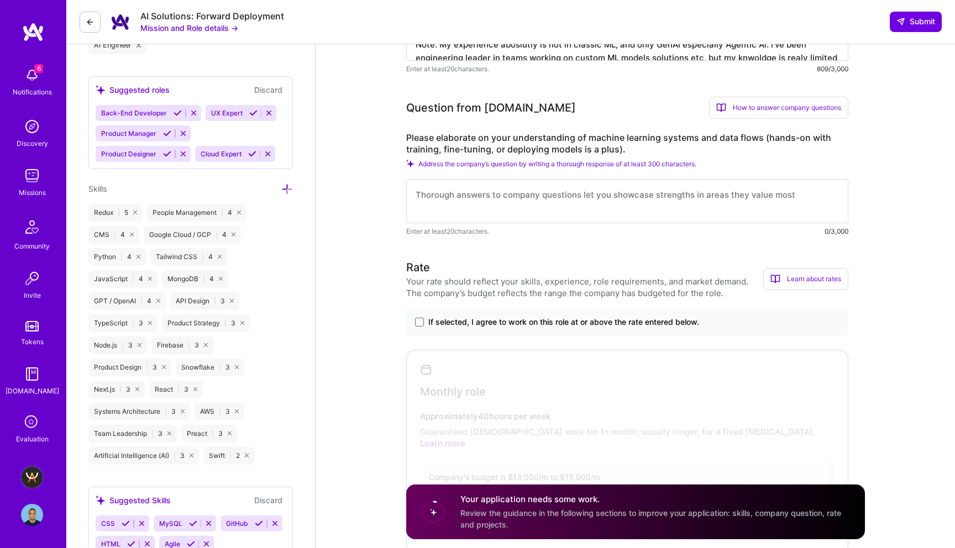
click at [684, 197] on textarea at bounding box center [627, 201] width 442 height 44
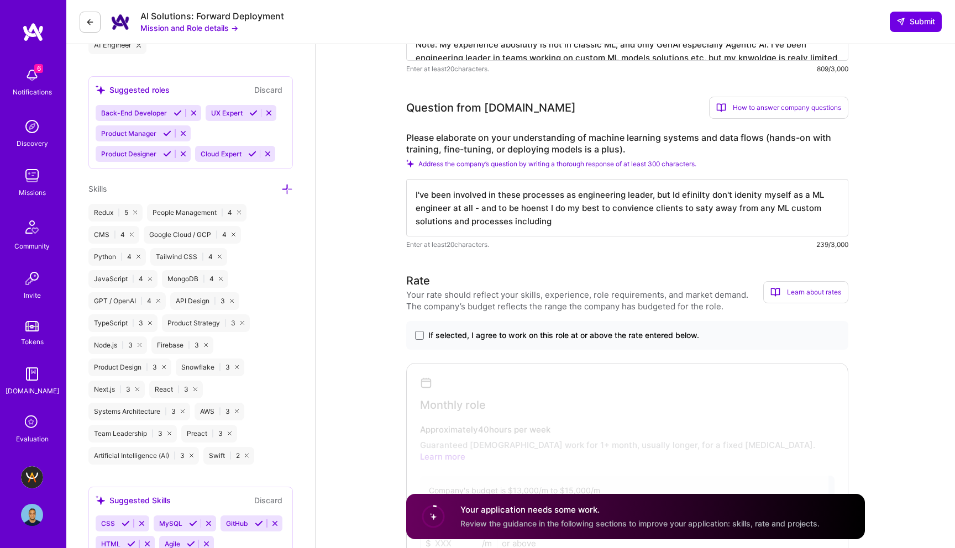
type textarea "I've been involved in these processes as engineering leader, but Id efinilty do…"
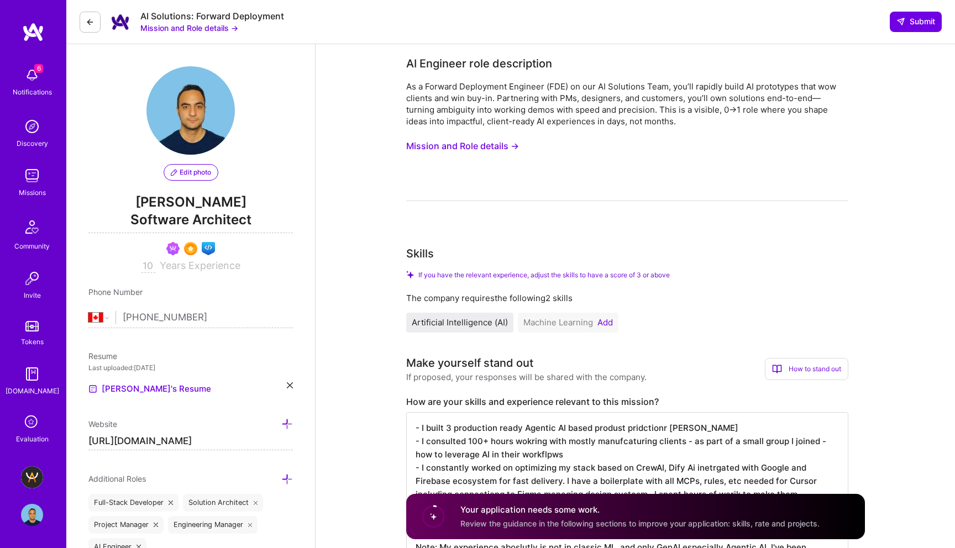
select select "CA"
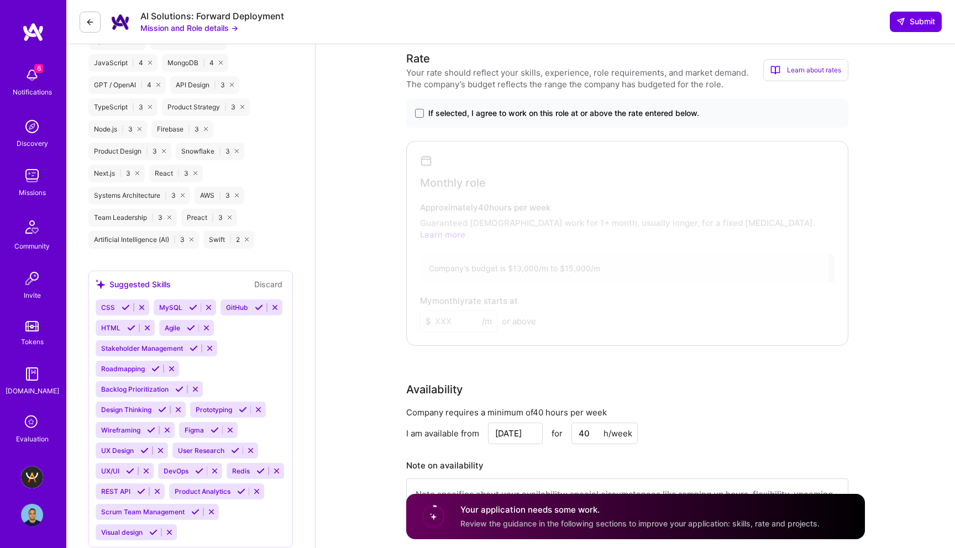
scroll to position [731, 0]
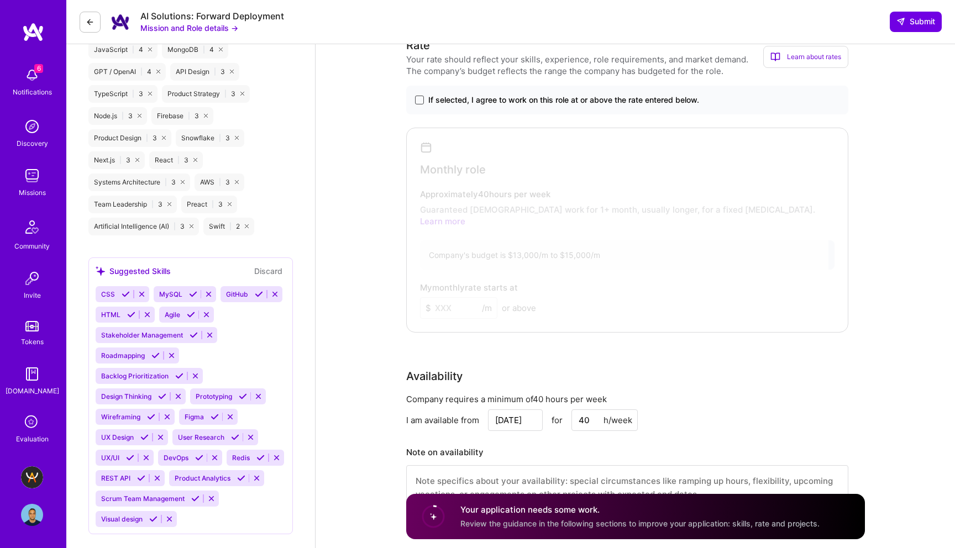
type textarea "I've been involved in these processes as engineering leader, but Id efinilty do…"
click at [419, 103] on span at bounding box center [419, 100] width 9 height 9
click at [0, 0] on input "If selected, I agree to work on this role at or above the rate entered below." at bounding box center [0, 0] width 0 height 0
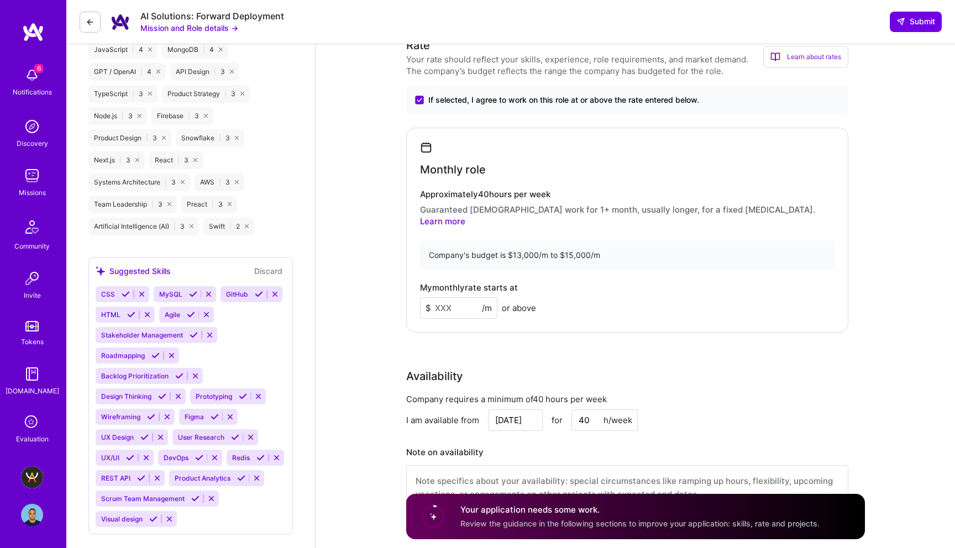
click at [449, 300] on input at bounding box center [458, 308] width 77 height 22
type input "100"
click at [574, 297] on div "My monthly rate starts at $ 100 /m or above" at bounding box center [627, 301] width 414 height 36
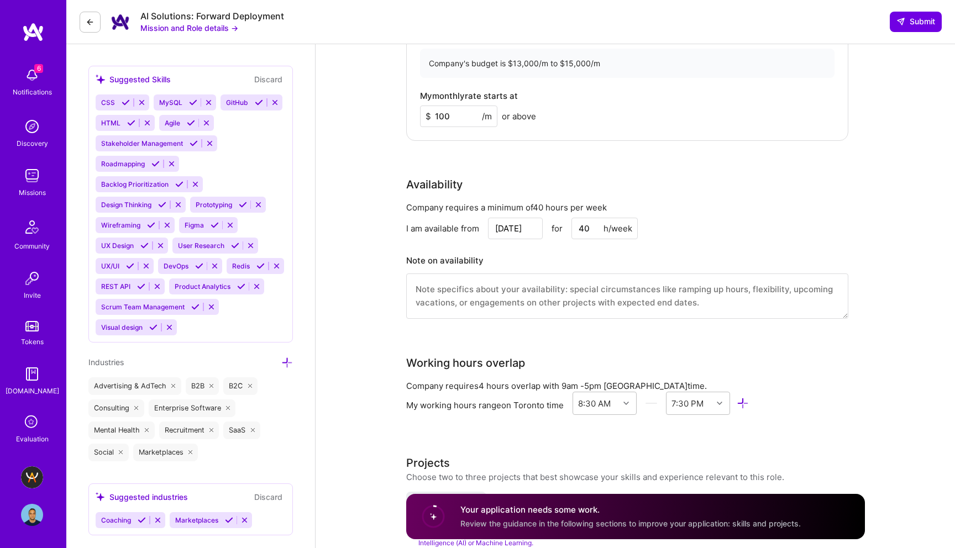
scroll to position [976, 0]
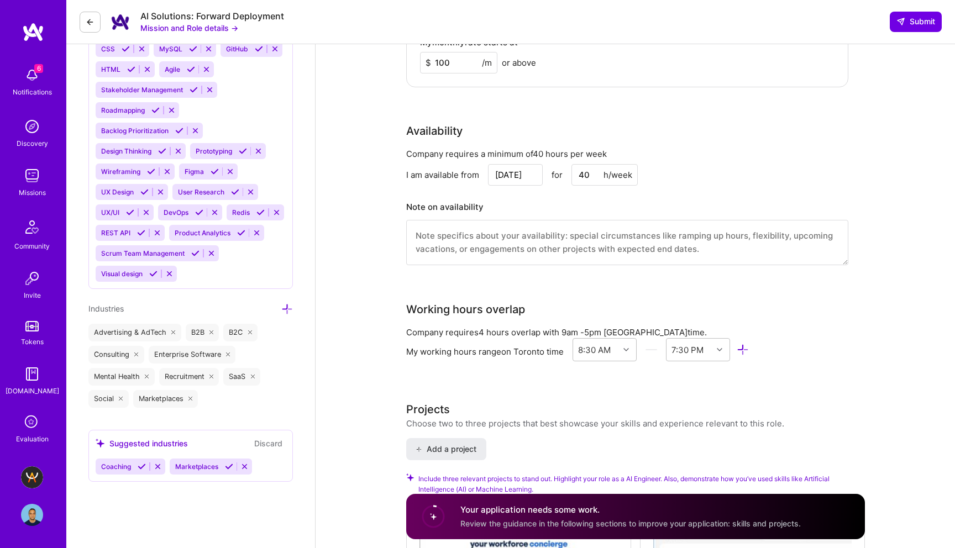
click at [491, 228] on textarea at bounding box center [627, 242] width 442 height 45
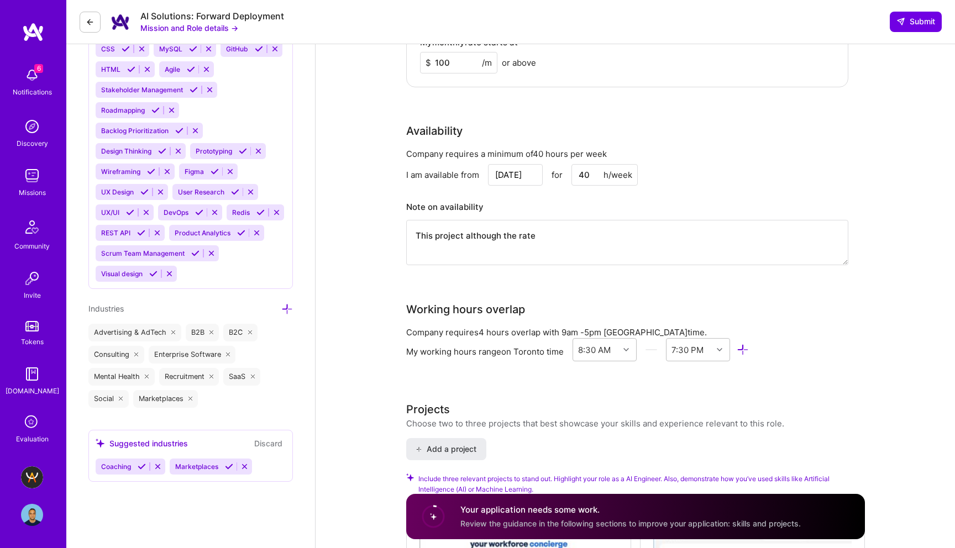
click at [443, 229] on textarea "This project although the rate" at bounding box center [627, 242] width 442 height 45
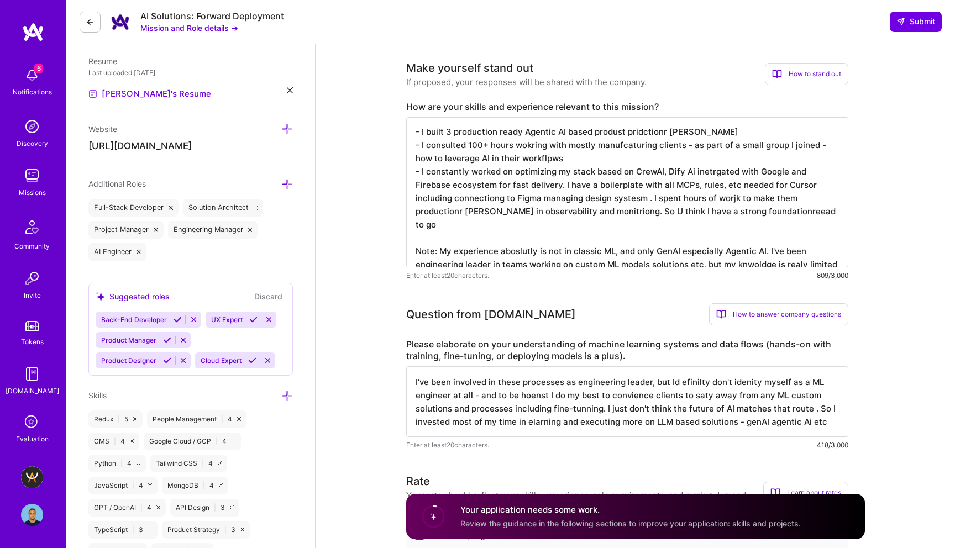
scroll to position [296, 0]
type textarea "This mission although the rate doesn't match my expetcation is a somethin I lik…"
click at [577, 213] on textarea "- I built 3 production ready Agentic AI based produst pridctionr eady - I consu…" at bounding box center [627, 192] width 442 height 150
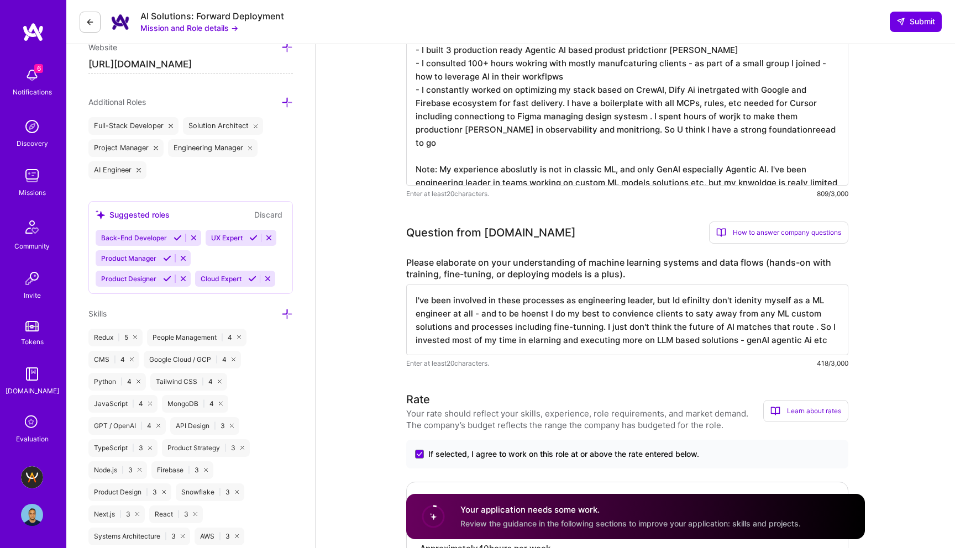
scroll to position [380, 0]
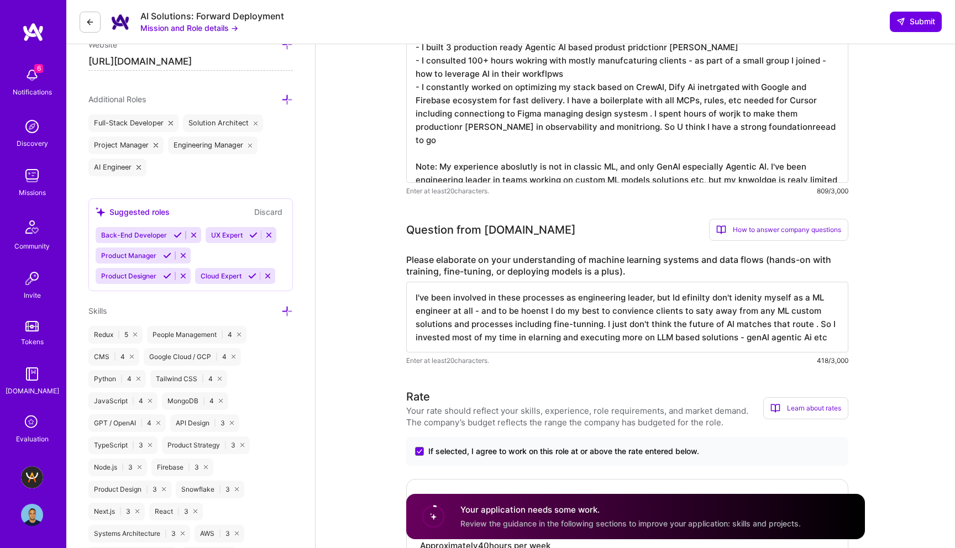
click at [590, 311] on textarea "I've been involved in these processes as engineering leader, but Id efinilty do…" at bounding box center [627, 317] width 442 height 71
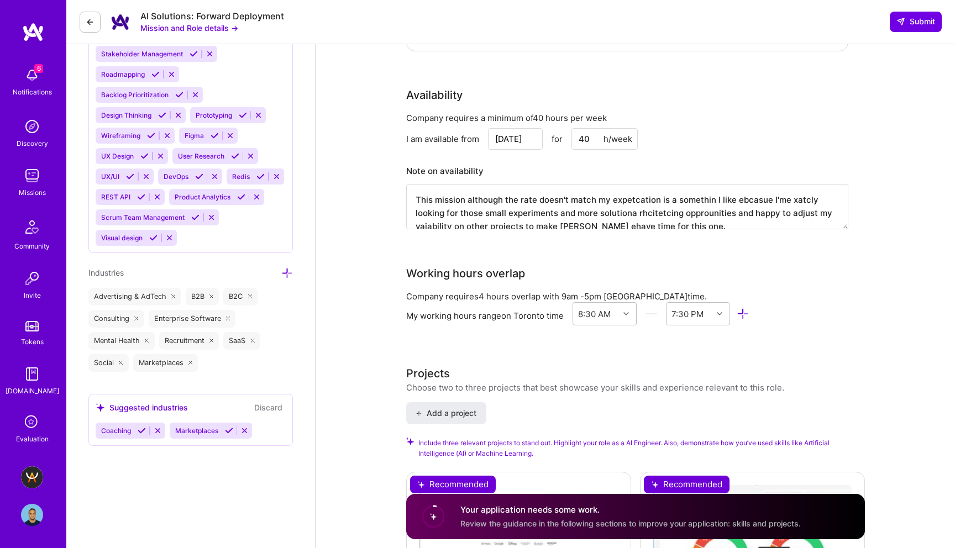
scroll to position [1023, 0]
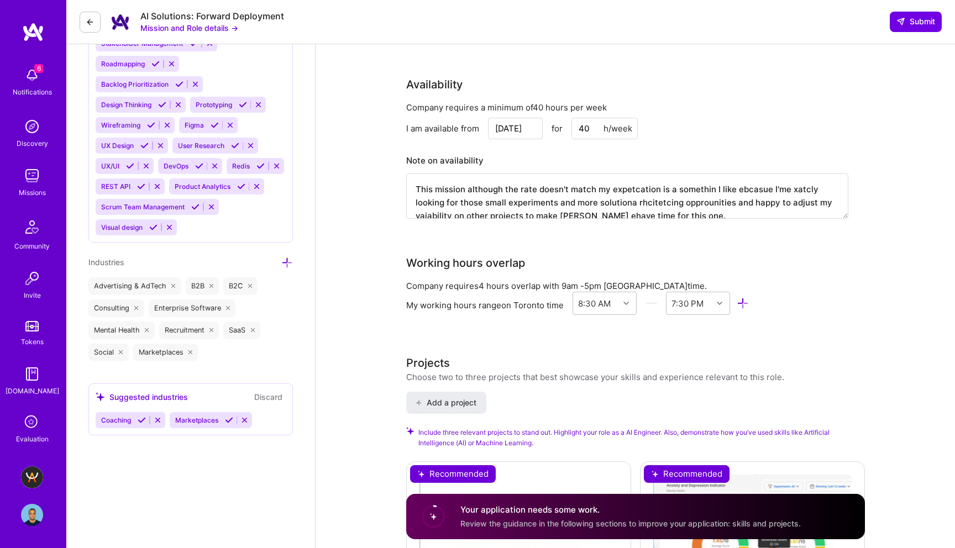
click at [644, 185] on textarea "This mission although the rate doesn't match my expetcation is a somethin I lik…" at bounding box center [627, 196] width 442 height 45
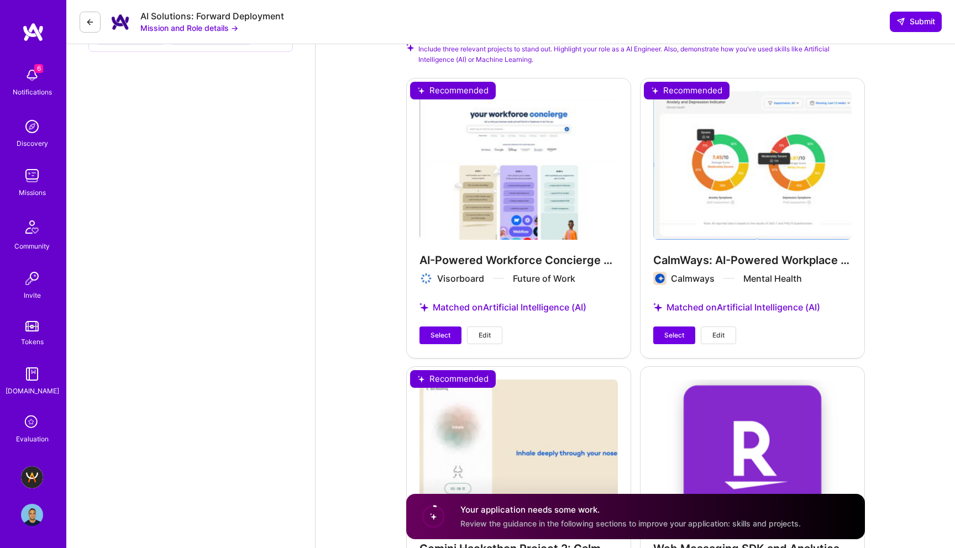
scroll to position [1407, 0]
click at [446, 330] on span "Select" at bounding box center [440, 335] width 20 height 10
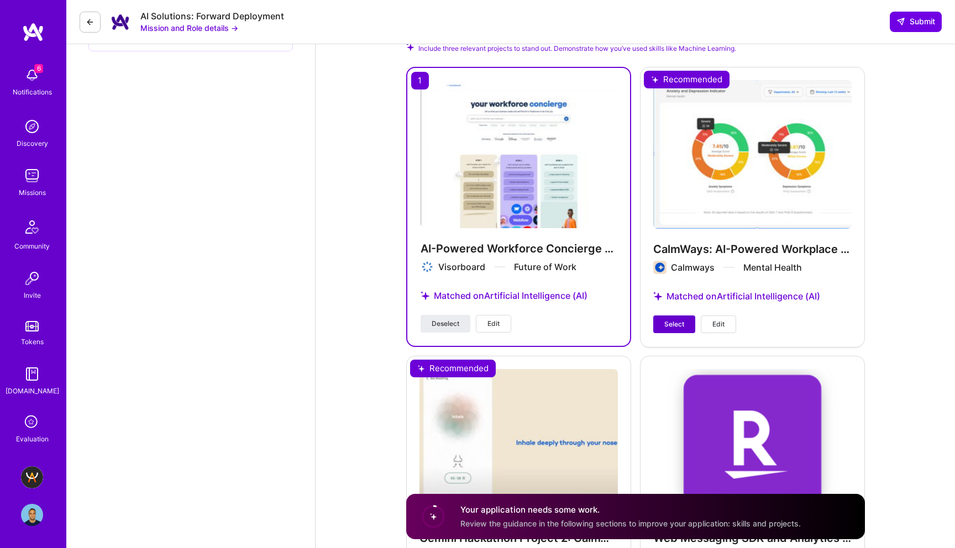
click at [675, 319] on span "Select" at bounding box center [674, 324] width 20 height 10
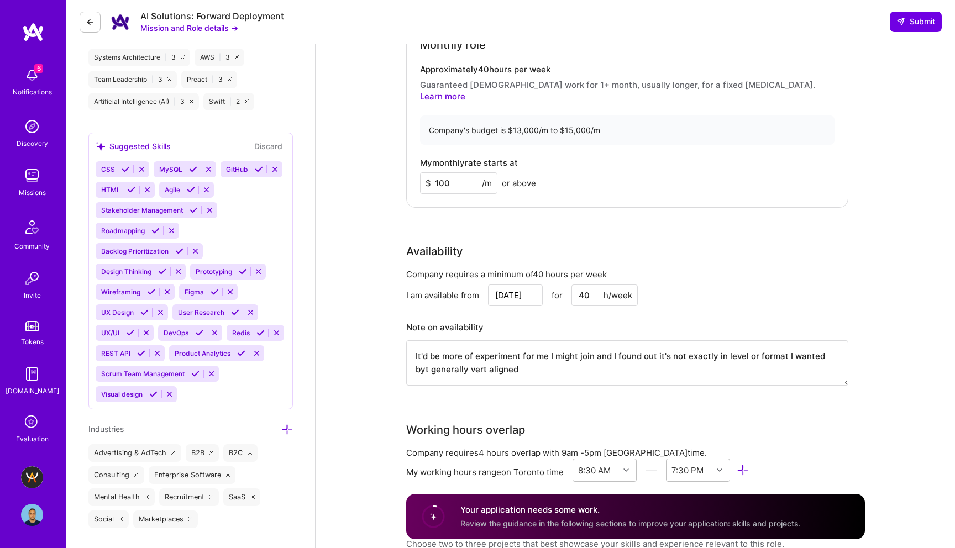
scroll to position [49, 0]
click at [543, 351] on textarea "This mission although the rate doesn't match my expetcation is a somethin I lik…" at bounding box center [627, 362] width 442 height 45
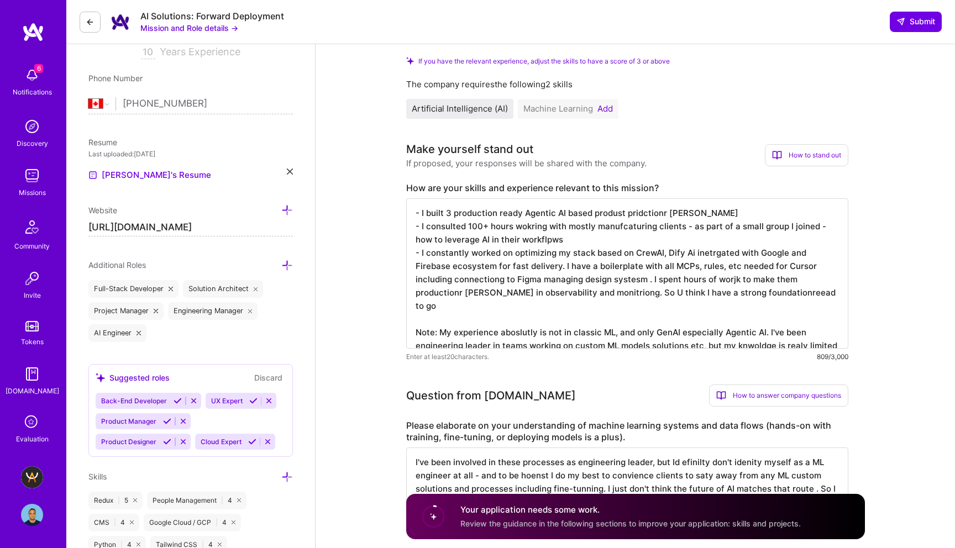
scroll to position [217, 0]
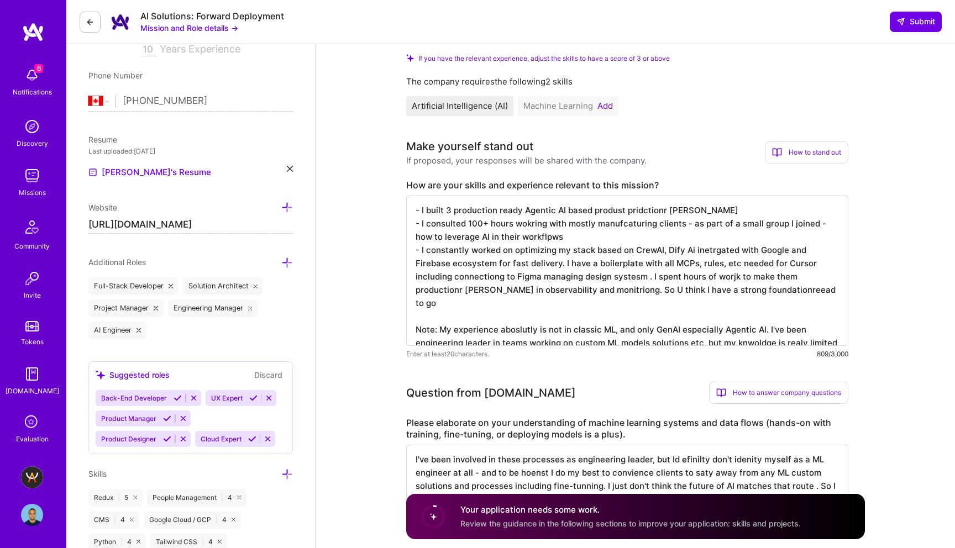
click at [553, 283] on textarea "- I built 3 production ready Agentic AI based produst pridctionr eady - I consu…" at bounding box center [627, 271] width 442 height 150
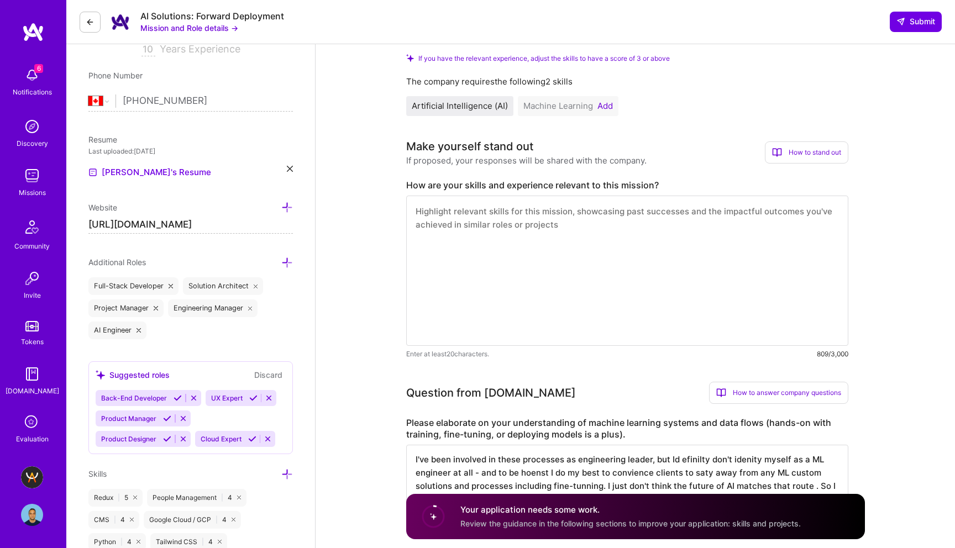
scroll to position [0, 0]
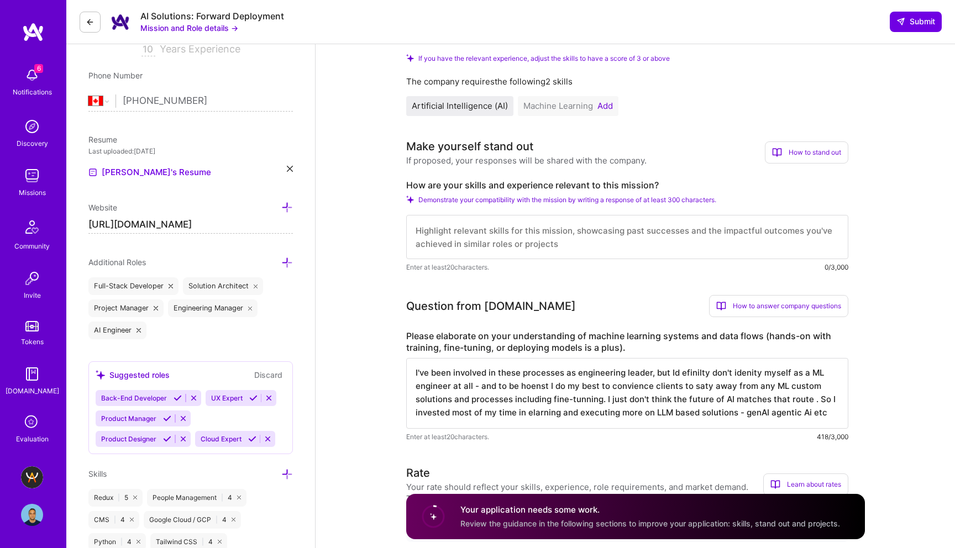
paste textarea "• I’ve built 3 production-ready Agentic AI solutions, focusing on rapid prototy…"
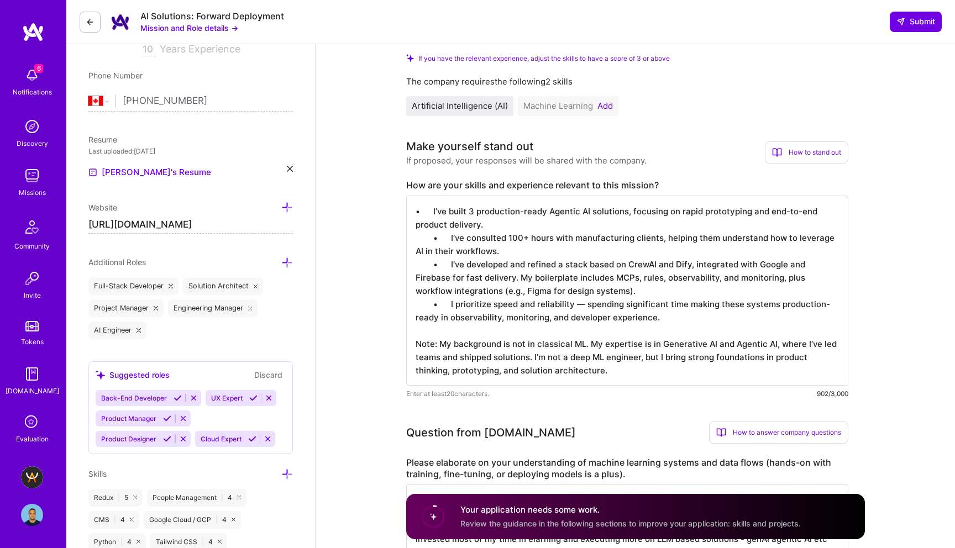
drag, startPoint x: 434, startPoint y: 214, endPoint x: 325, endPoint y: 209, distance: 109.0
drag, startPoint x: 452, startPoint y: 238, endPoint x: 341, endPoint y: 233, distance: 111.2
drag, startPoint x: 446, startPoint y: 266, endPoint x: 343, endPoint y: 261, distance: 104.0
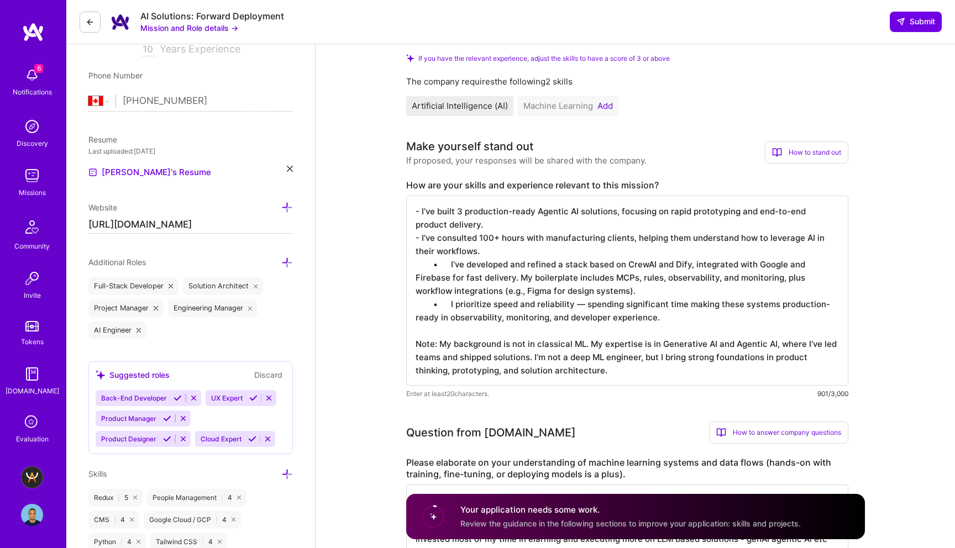
drag, startPoint x: 446, startPoint y: 302, endPoint x: 342, endPoint y: 298, distance: 105.1
click at [604, 293] on textarea "- I’ve built 3 production-ready Agentic AI solutions, focusing on rapid prototy…" at bounding box center [627, 291] width 442 height 190
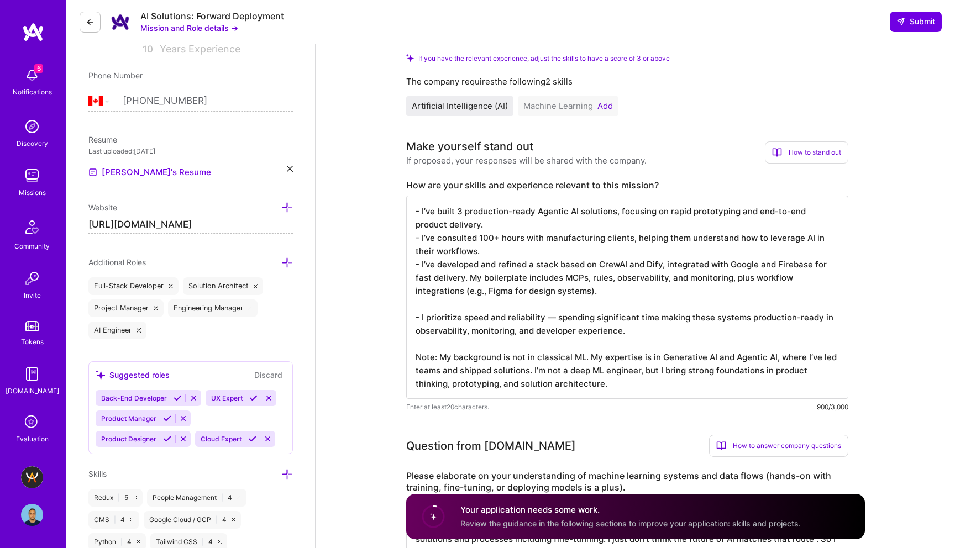
click at [526, 254] on textarea "- I’ve built 3 production-ready Agentic AI solutions, focusing on rapid prototy…" at bounding box center [627, 297] width 442 height 203
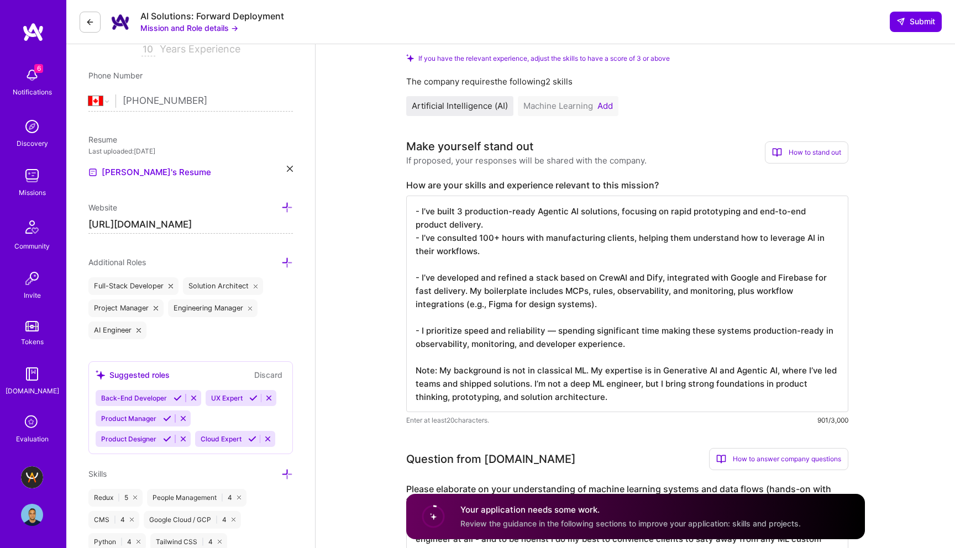
click at [477, 224] on textarea "- I’ve built 3 production-ready Agentic AI solutions, focusing on rapid prototy…" at bounding box center [627, 304] width 442 height 217
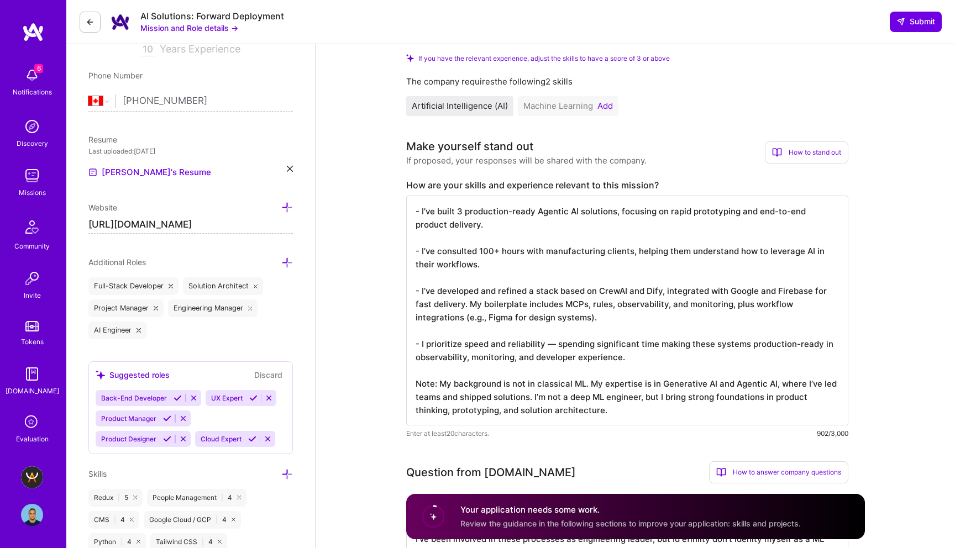
click at [591, 302] on textarea "- I’ve built 3 production-ready Agentic AI solutions, focusing on rapid prototy…" at bounding box center [627, 311] width 442 height 230
click at [682, 306] on textarea "- I’ve built 3 production-ready Agentic AI solutions, focusing on rapid prototy…" at bounding box center [627, 311] width 442 height 230
click at [433, 318] on textarea "- I’ve built 3 production-ready Agentic AI solutions, focusing on rapid prototy…" at bounding box center [627, 311] width 442 height 230
click at [633, 359] on textarea "- I’ve built 3 production-ready Agentic AI solutions, focusing on rapid prototy…" at bounding box center [627, 311] width 442 height 230
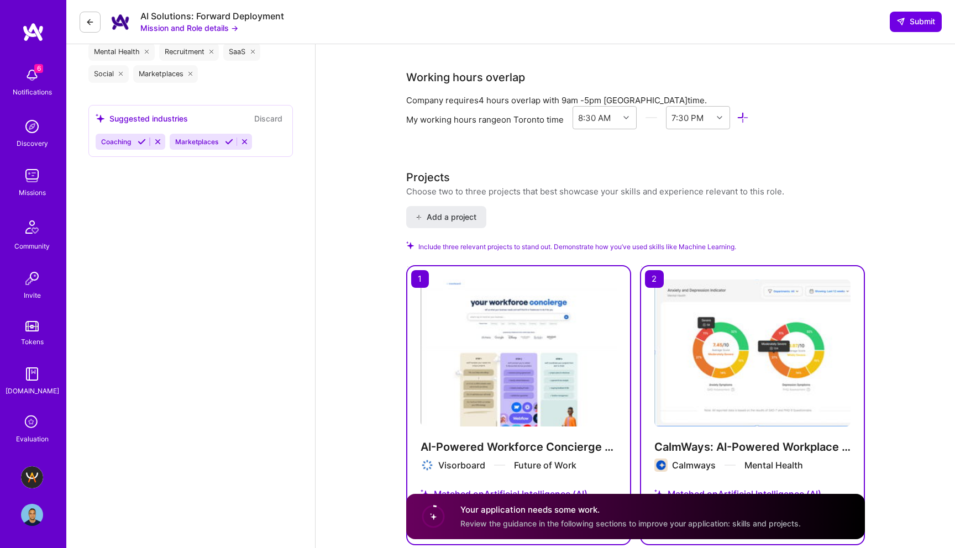
scroll to position [1326, 0]
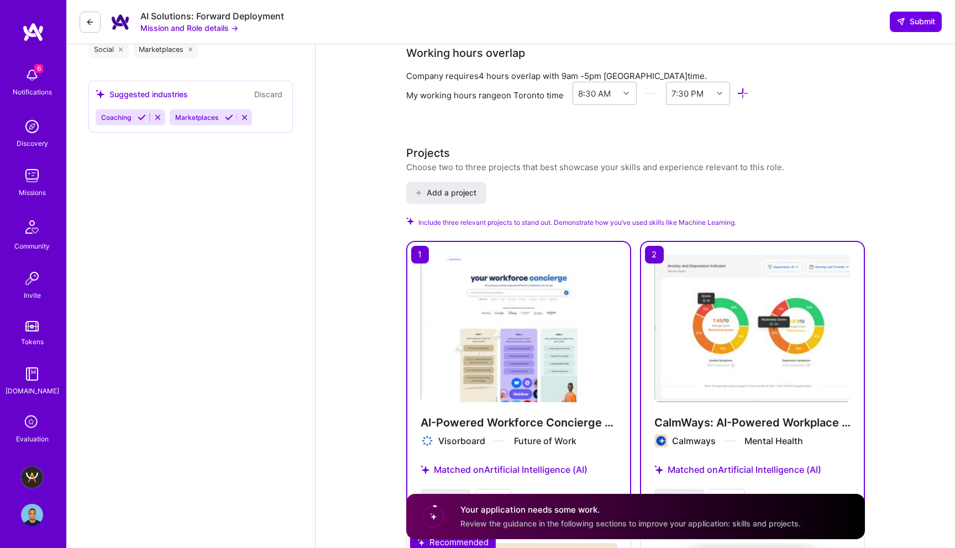
type textarea "- I’ve built 3 production-ready Agentic AI solutions, focusing on rapid prototy…"
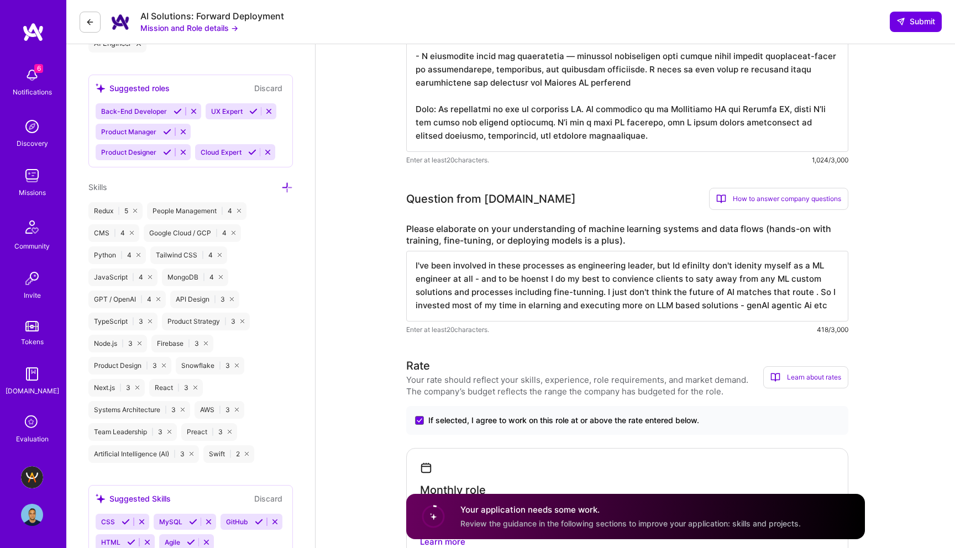
scroll to position [513, 0]
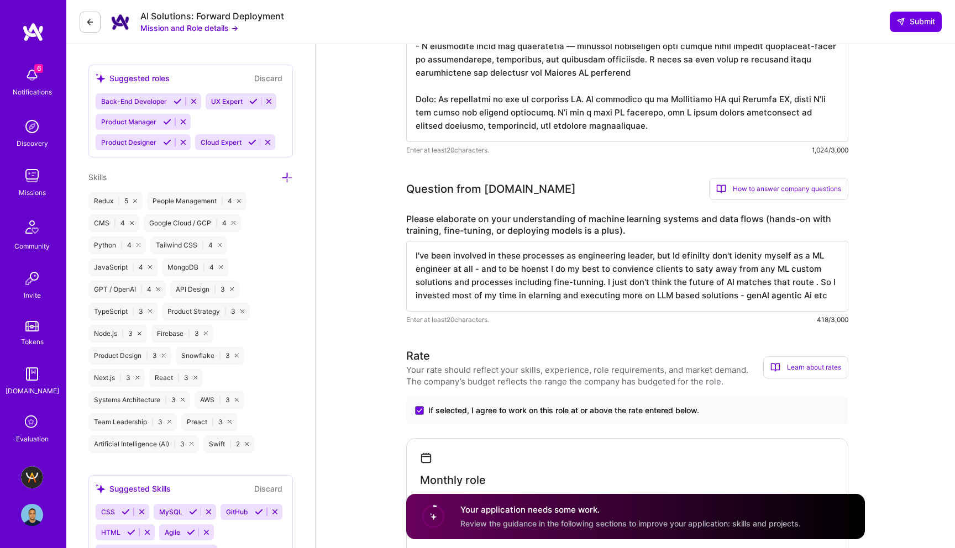
click at [479, 271] on textarea "I've been involved in these processes as engineering leader, but Id efinilty do…" at bounding box center [627, 276] width 442 height 71
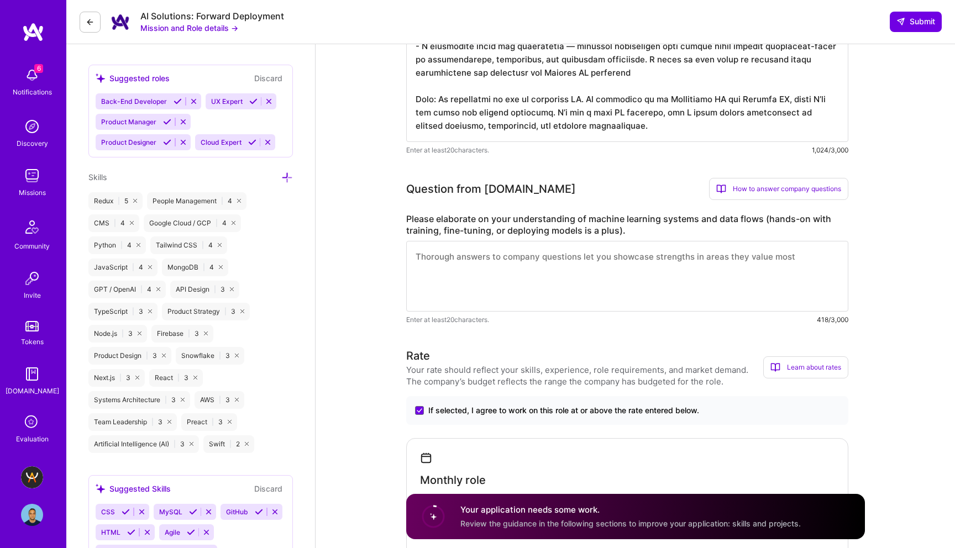
scroll to position [0, 0]
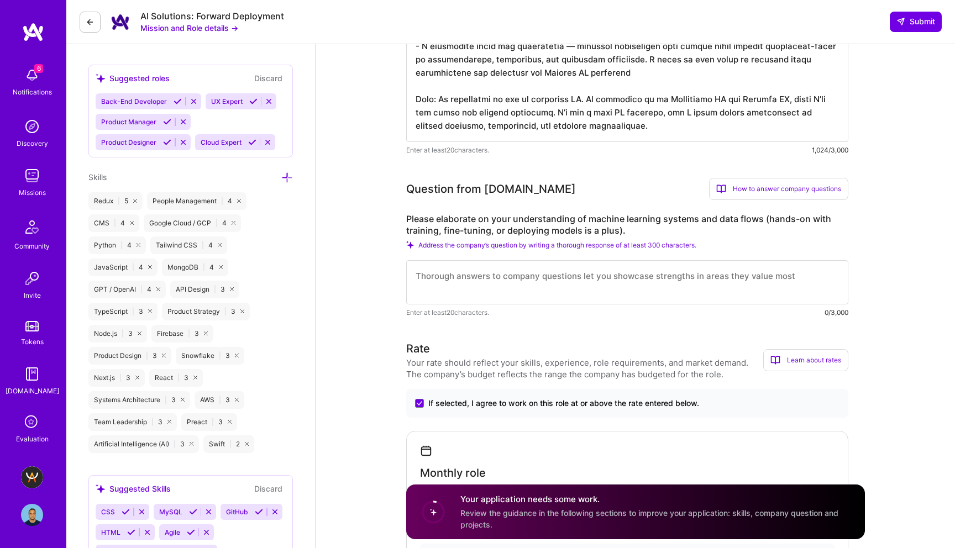
paste textarea "I’ve been involved in ML projects as an engineering lead, but I don’t identify …"
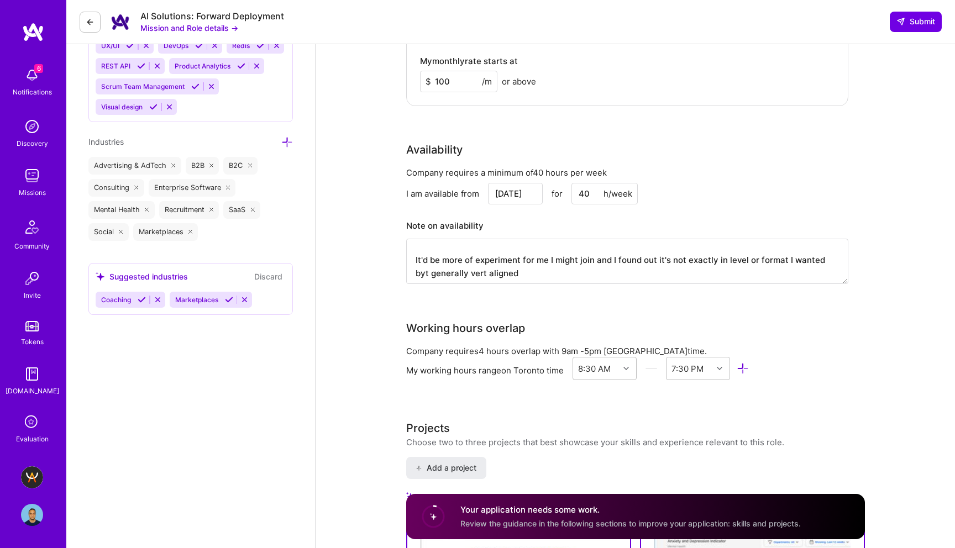
scroll to position [1149, 0]
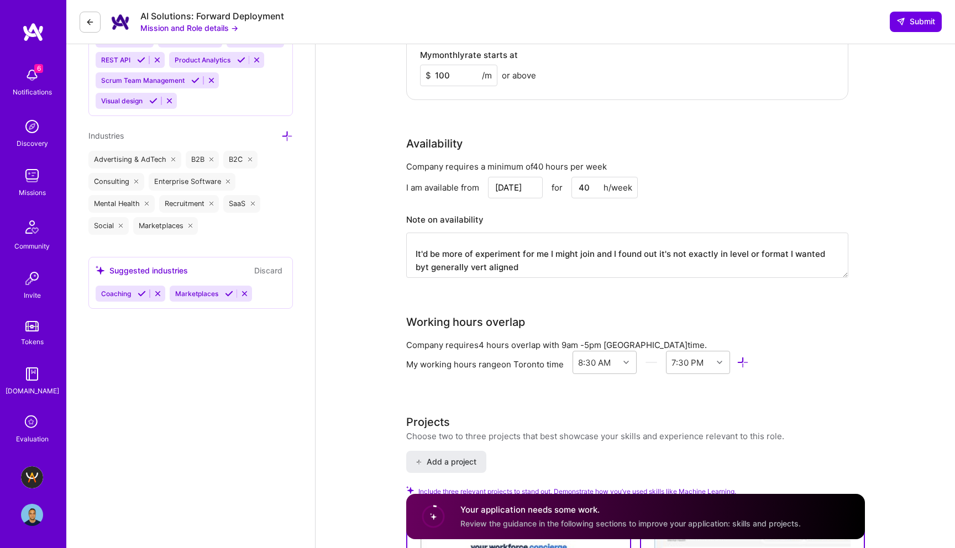
type textarea "I’ve been involved in ML projects as an engineering lead, but I don’t identify …"
click at [509, 248] on textarea "This mission although the rate doesn't match my expetcation is a somethin I lik…" at bounding box center [627, 255] width 442 height 45
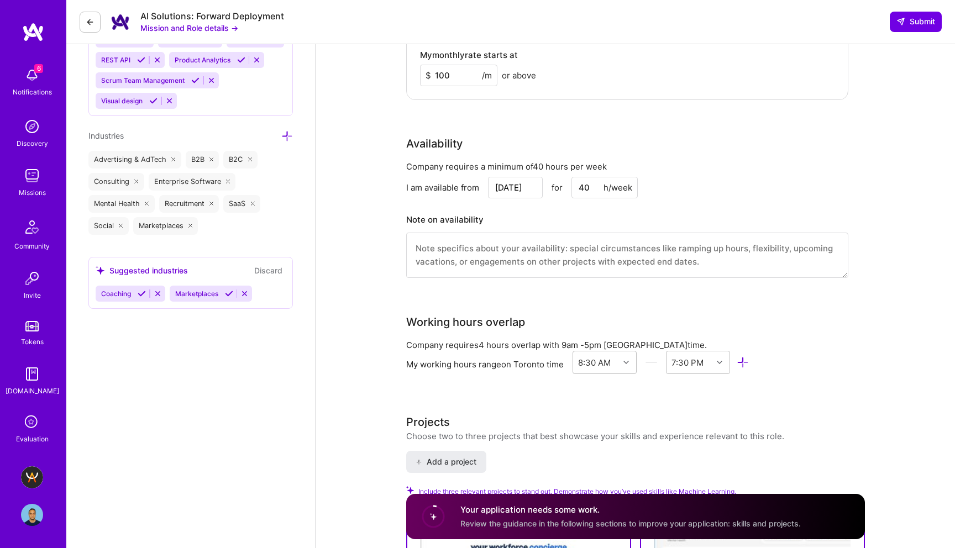
scroll to position [0, 0]
paste textarea "This mission is interesting to me because it matches what I’m looking for right…"
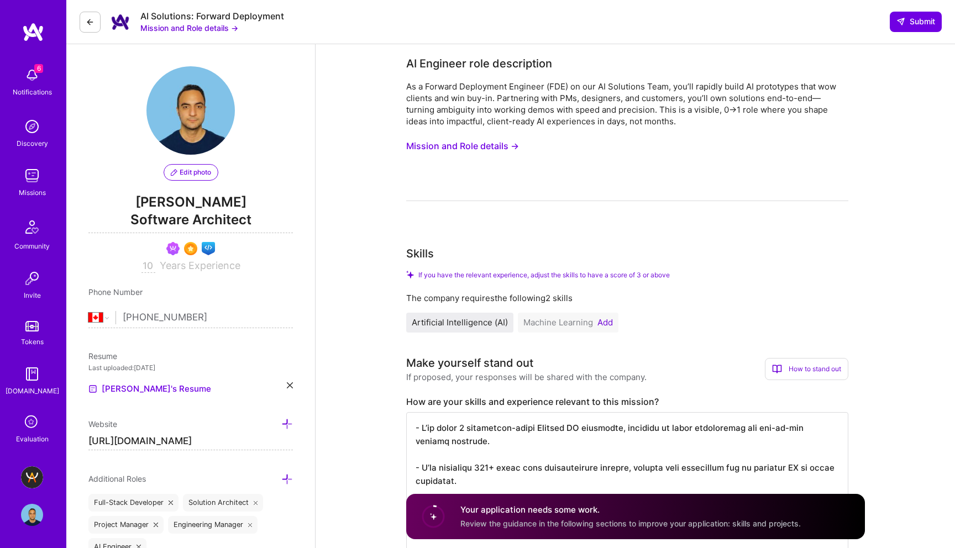
type textarea "This mission is interesting to me because it matches what I’m looking for right…"
click at [645, 512] on h4 "Your application needs some work." at bounding box center [630, 510] width 340 height 12
click at [603, 325] on button "Add" at bounding box center [604, 322] width 15 height 9
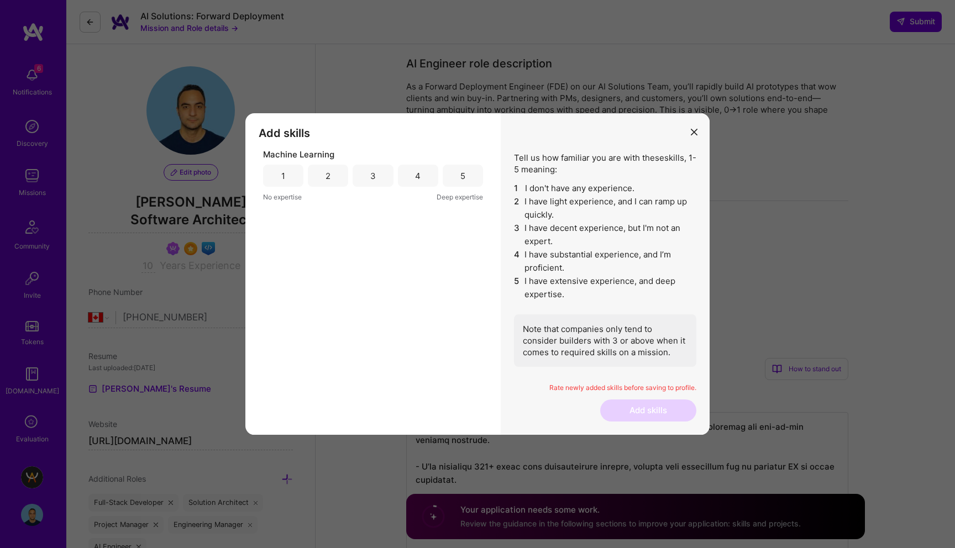
click at [372, 180] on div "3" at bounding box center [373, 176] width 6 height 12
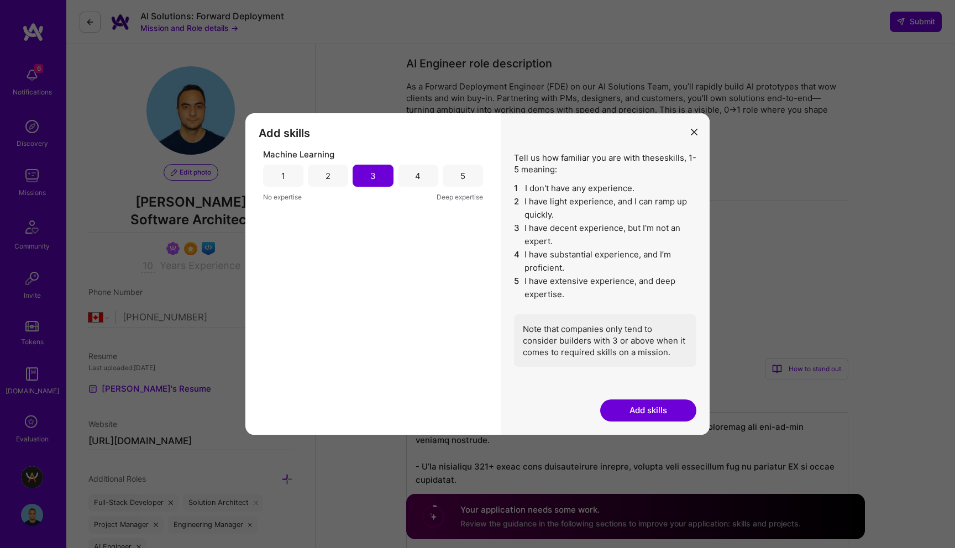
click at [637, 409] on button "Add skills" at bounding box center [648, 411] width 96 height 22
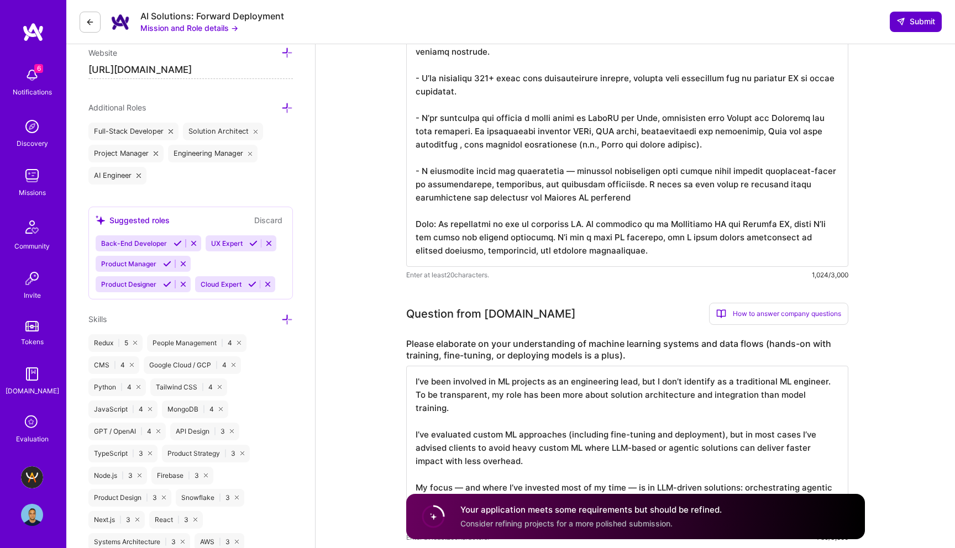
click at [910, 22] on span "Submit" at bounding box center [915, 21] width 39 height 11
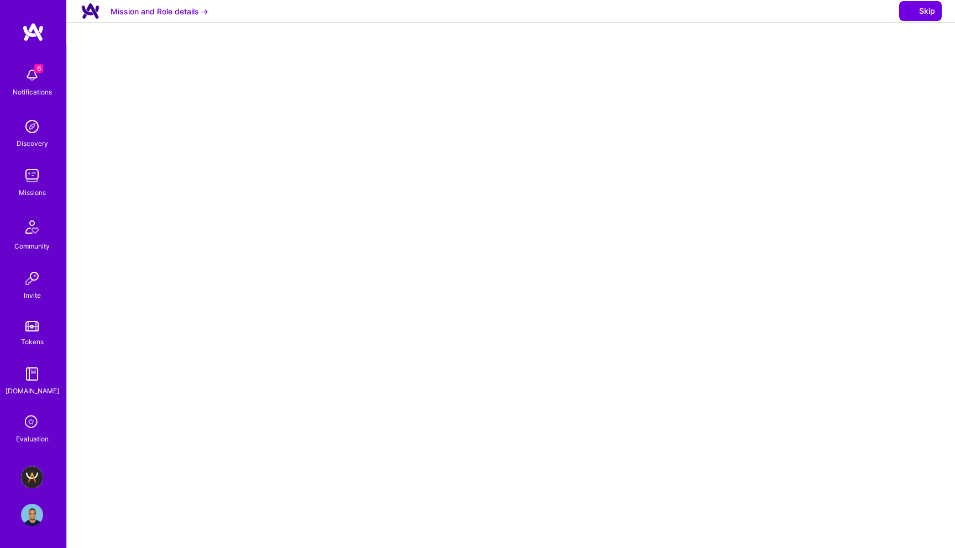
select select "CA"
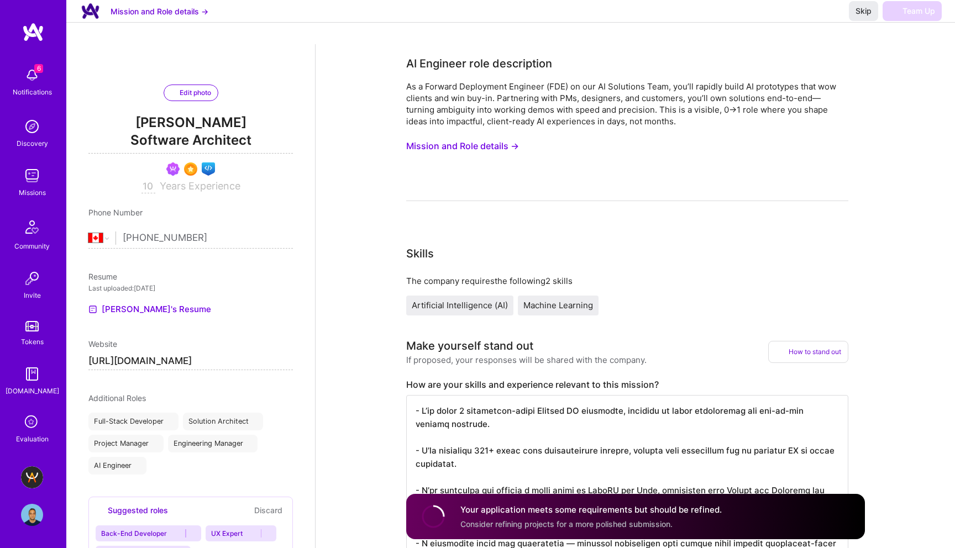
click at [899, 21] on div "Skip Team Up" at bounding box center [895, 11] width 93 height 20
click at [868, 17] on span "Skip" at bounding box center [863, 11] width 16 height 11
click at [835, 165] on div "As a Forward Deployment Engineer (FDE) on our AI Solutions Team, you’ll rapidly…" at bounding box center [627, 141] width 442 height 120
click at [718, 159] on div "As a Forward Deployment Engineer (FDE) on our AI Solutions Team, you’ll rapidly…" at bounding box center [627, 141] width 442 height 120
click at [663, 522] on span "Consider refining projects for a more polished submission." at bounding box center [566, 523] width 212 height 9
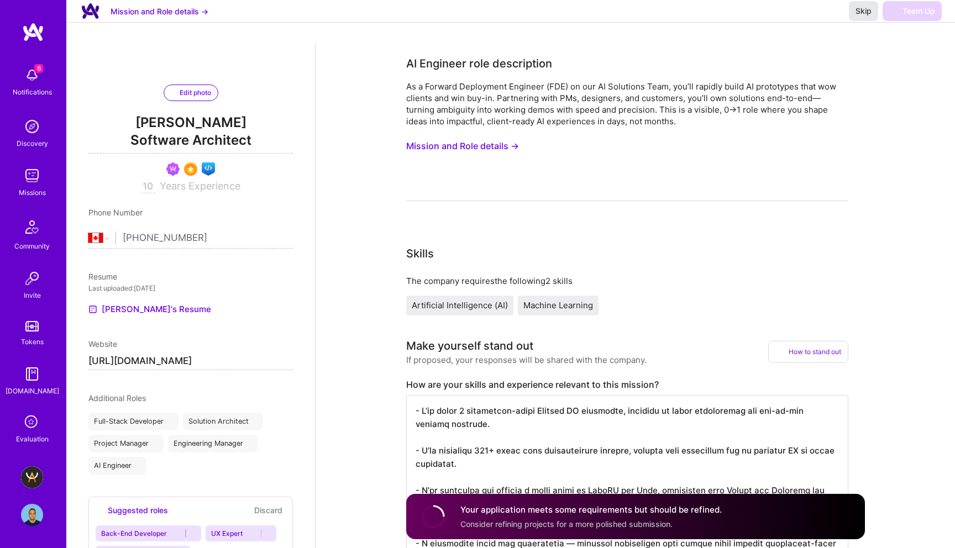
click at [859, 17] on span "Skip" at bounding box center [863, 11] width 16 height 11
